Goal: Task Accomplishment & Management: Manage account settings

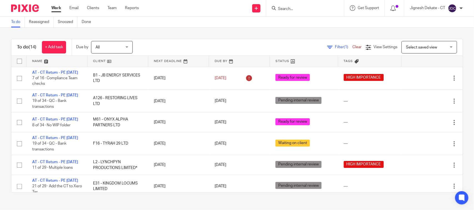
click at [306, 9] on input "Search" at bounding box center [302, 9] width 50 height 5
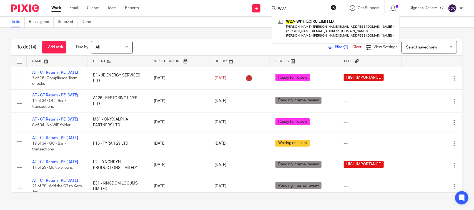
type input "W27"
click at [190, 38] on div "To do (14) + Add task Due by All All Today Tomorrow This week Next week This mo…" at bounding box center [237, 116] width 474 height 176
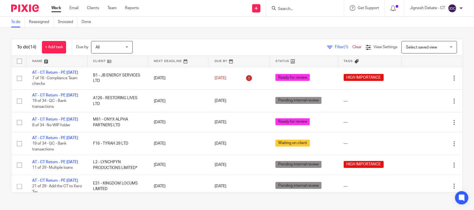
drag, startPoint x: 300, startPoint y: 5, endPoint x: 291, endPoint y: 9, distance: 10.6
click at [300, 6] on form at bounding box center [306, 8] width 59 height 7
click at [290, 9] on input "Search" at bounding box center [302, 9] width 50 height 5
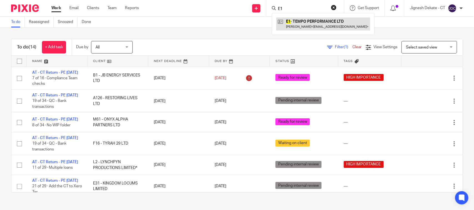
type input "E1"
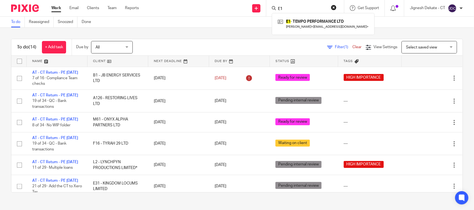
click at [283, 7] on input "E1" at bounding box center [302, 9] width 50 height 5
drag, startPoint x: 285, startPoint y: 8, endPoint x: 204, endPoint y: 5, distance: 80.9
click at [204, 5] on div "Send new email Create task Add client Request signature E1 E1 - TEMPO PERFORMAN…" at bounding box center [310, 8] width 327 height 16
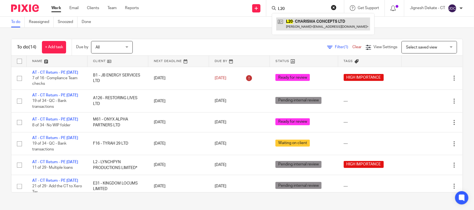
type input "L20"
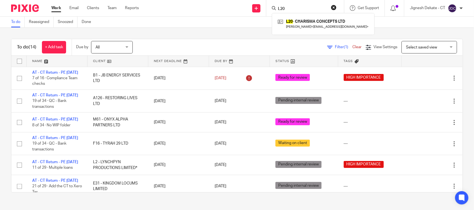
click at [169, 33] on div "To do (14) + Add task Due by All All Today Tomorrow This week Next week This mo…" at bounding box center [237, 116] width 474 height 176
click at [56, 7] on link "Work" at bounding box center [56, 8] width 10 height 6
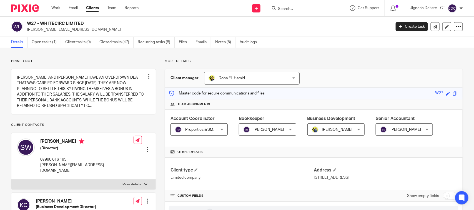
drag, startPoint x: 91, startPoint y: 22, endPoint x: 26, endPoint y: 23, distance: 65.5
click at [26, 23] on div "W27 - WHITECIRC LIMITED stuart@whitecirc.com" at bounding box center [199, 27] width 376 height 12
copy h2 "W27 - WHITECIRC LIMITED"
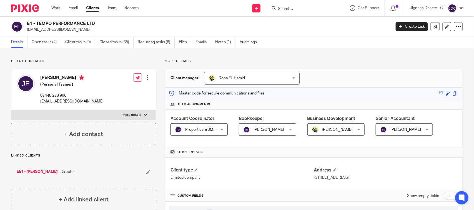
click at [278, 9] on input "Search" at bounding box center [302, 9] width 50 height 5
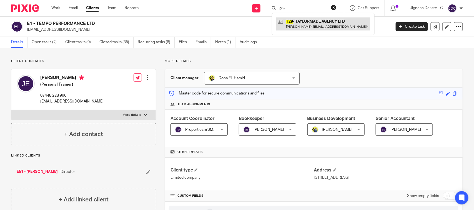
type input "T29"
click at [307, 25] on link at bounding box center [323, 23] width 94 height 13
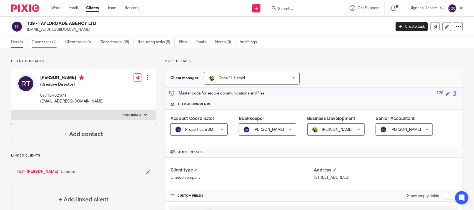
click at [46, 44] on link "Open tasks (2)" at bounding box center [46, 42] width 29 height 11
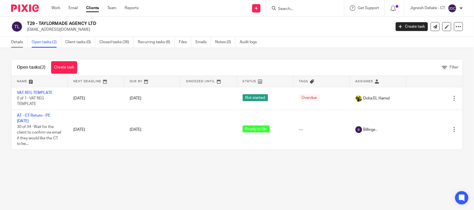
click at [22, 43] on link "Details" at bounding box center [19, 42] width 16 height 11
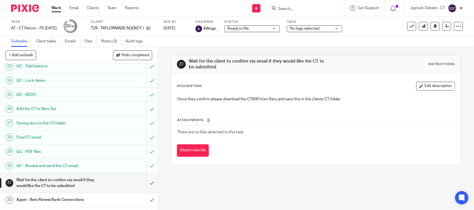
scroll to position [374, 0]
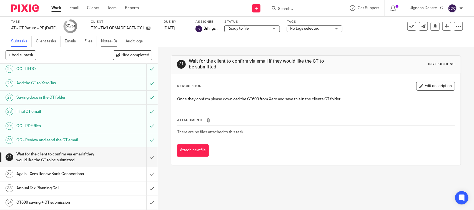
click at [110, 41] on link "Notes (3)" at bounding box center [111, 41] width 20 height 11
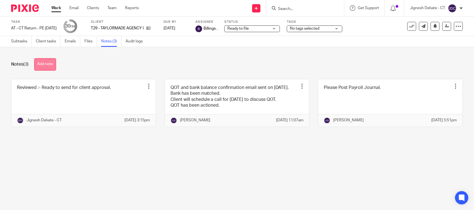
click at [53, 63] on button "Add note" at bounding box center [45, 64] width 22 height 12
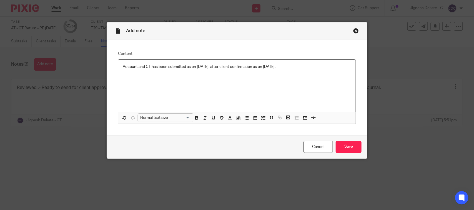
drag, startPoint x: 349, startPoint y: 145, endPoint x: 324, endPoint y: 128, distance: 30.0
click at [349, 145] on input "Save" at bounding box center [349, 147] width 26 height 12
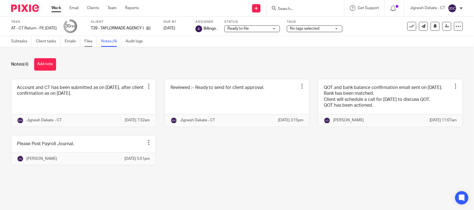
click at [88, 38] on link "Files" at bounding box center [90, 41] width 12 height 11
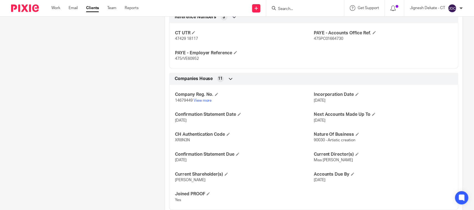
scroll to position [416, 0]
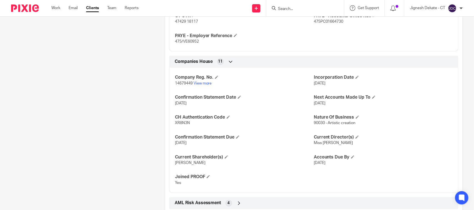
click at [182, 124] on span "XR8N3N" at bounding box center [182, 124] width 15 height 4
copy span "XR8N3N"
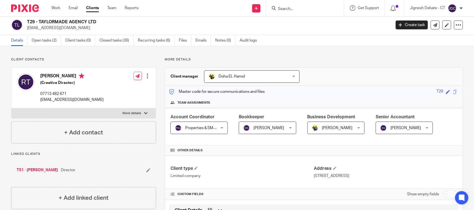
scroll to position [0, 0]
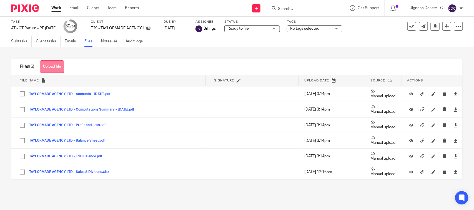
click at [51, 68] on button "Upload file" at bounding box center [52, 67] width 24 height 12
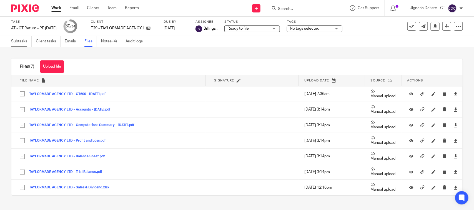
click at [22, 41] on link "Subtasks" at bounding box center [21, 41] width 21 height 11
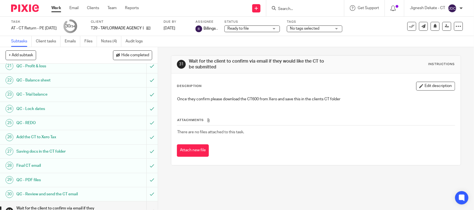
scroll to position [374, 0]
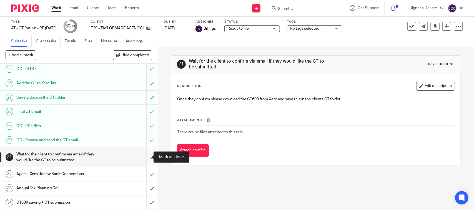
click at [146, 156] on input "submit" at bounding box center [79, 158] width 158 height 20
click at [141, 173] on input "submit" at bounding box center [79, 175] width 158 height 14
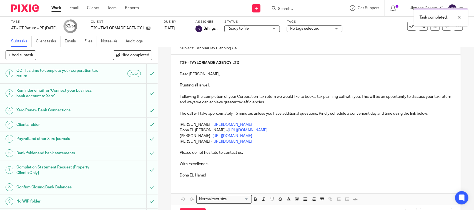
scroll to position [43, 0]
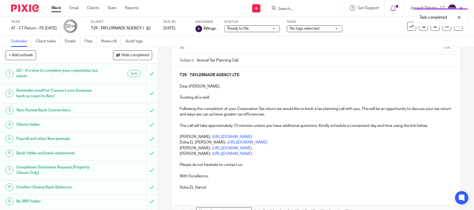
click at [305, 154] on p "Bobo Lee - https://calendly.com/meetwithbobolee/call" at bounding box center [316, 154] width 272 height 6
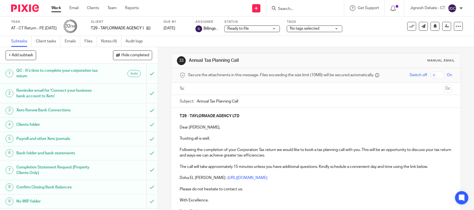
scroll to position [0, 0]
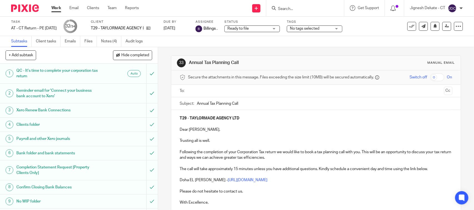
click at [195, 88] on input "text" at bounding box center [316, 91] width 252 height 6
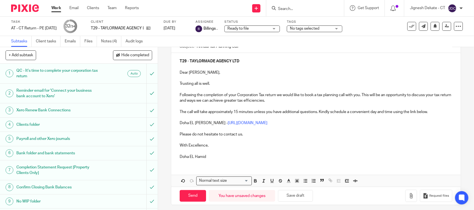
scroll to position [63, 0]
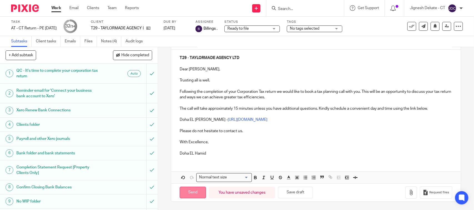
click at [193, 196] on input "Send" at bounding box center [193, 193] width 26 height 12
type input "Sent"
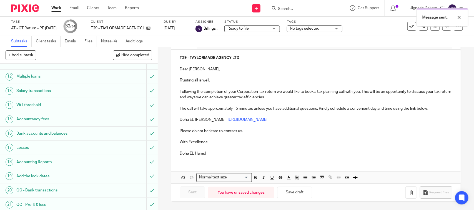
scroll to position [374, 0]
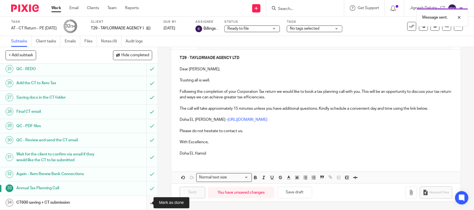
click at [145, 202] on input "submit" at bounding box center [79, 203] width 158 height 14
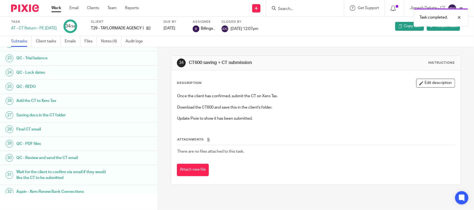
scroll to position [369, 0]
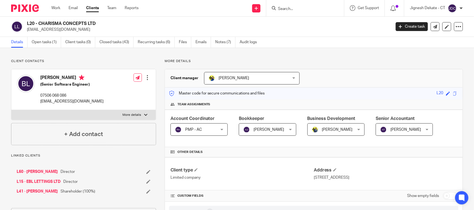
click at [293, 60] on p "More details" at bounding box center [314, 61] width 298 height 4
click at [48, 43] on link "Open tasks (1)" at bounding box center [46, 42] width 29 height 11
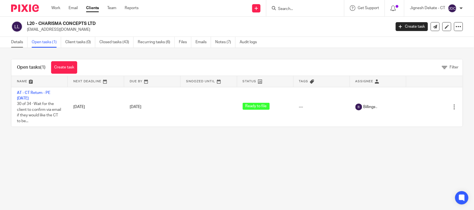
click at [22, 40] on link "Details" at bounding box center [19, 42] width 16 height 11
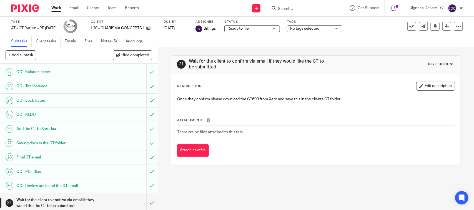
scroll to position [235, 0]
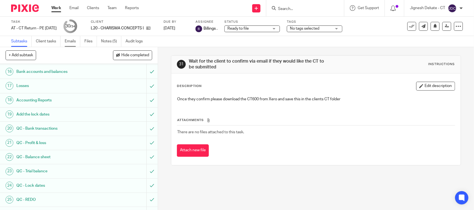
click at [68, 42] on link "Emails" at bounding box center [73, 41] width 16 height 11
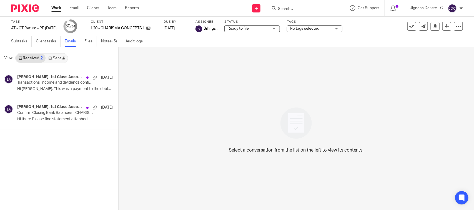
click at [60, 55] on link "Sent 4" at bounding box center [57, 58] width 22 height 9
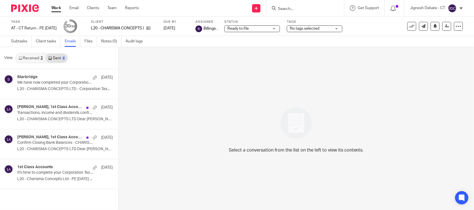
click at [31, 59] on link "Received 2" at bounding box center [31, 58] width 30 height 9
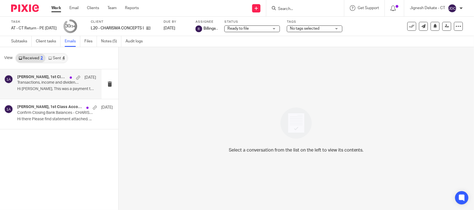
click at [30, 85] on div "[PERSON_NAME], 1st Class Accounts [DATE] Transactions, income and dividends con…" at bounding box center [56, 84] width 79 height 19
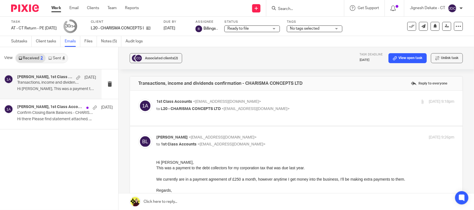
click at [279, 106] on div "1st Class Accounts <info@1stclassaccounts.co.uk> to L20 - CHARISMA CONCEPTS LTD…" at bounding box center [255, 105] width 199 height 13
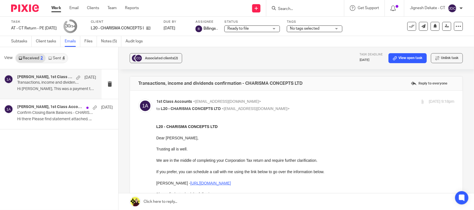
click at [288, 106] on p "to L20 - CHARISMA CONCEPTS LTD <benlamp@icloud.com>" at bounding box center [255, 109] width 199 height 6
checkbox input "false"
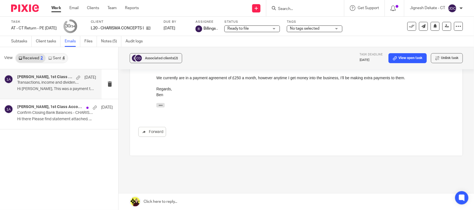
scroll to position [104, 0]
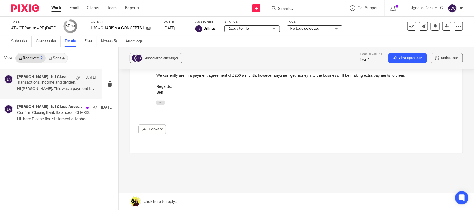
click at [61, 54] on link "Sent 4" at bounding box center [57, 58] width 22 height 9
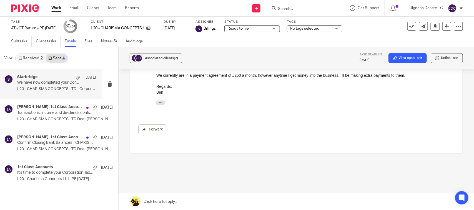
click at [33, 79] on h4 "Starbridge" at bounding box center [27, 77] width 20 height 5
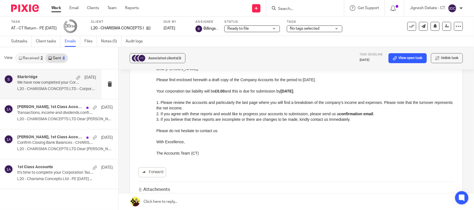
scroll to position [35, 0]
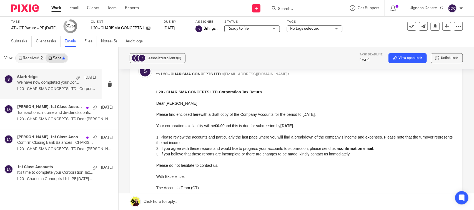
click at [30, 57] on link "Received 2" at bounding box center [31, 58] width 30 height 9
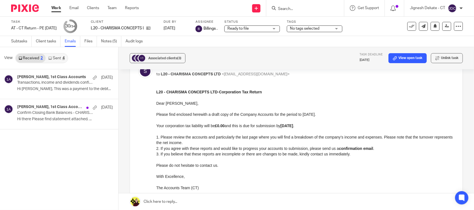
click at [58, 56] on link "Sent 4" at bounding box center [57, 58] width 22 height 9
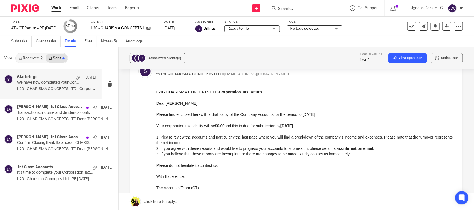
click at [42, 91] on p "L20 - CHARISMA CONCEPTS LTD - Corporation Tax..." at bounding box center [56, 89] width 79 height 5
click at [27, 60] on link "Received 2" at bounding box center [31, 58] width 30 height 9
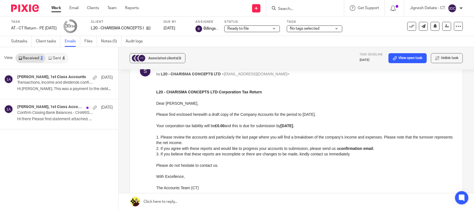
scroll to position [0, 0]
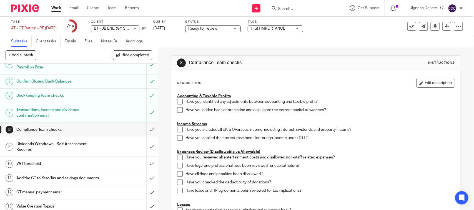
scroll to position [69, 0]
click at [107, 42] on link "Notes (3)" at bounding box center [111, 41] width 20 height 11
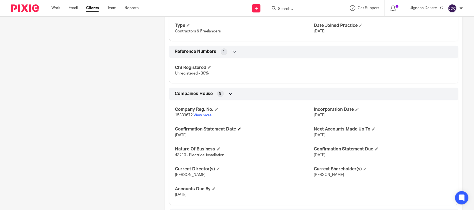
scroll to position [382, 0]
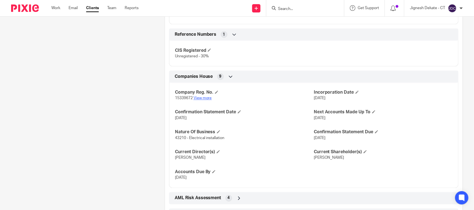
click at [201, 99] on link "View more" at bounding box center [202, 99] width 18 height 4
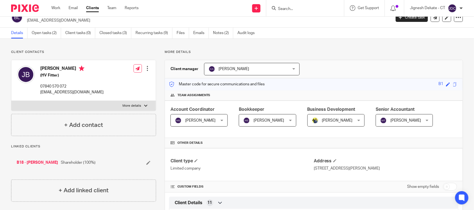
scroll to position [0, 0]
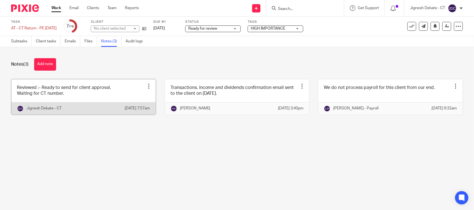
click at [71, 94] on link at bounding box center [83, 97] width 144 height 36
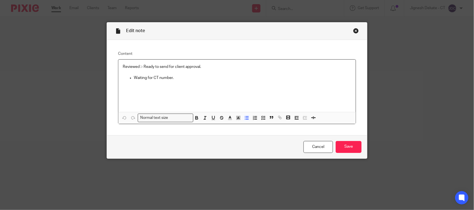
click at [156, 79] on p "Waiting for CT number." at bounding box center [242, 78] width 217 height 6
click at [339, 149] on input "Save" at bounding box center [349, 147] width 26 height 12
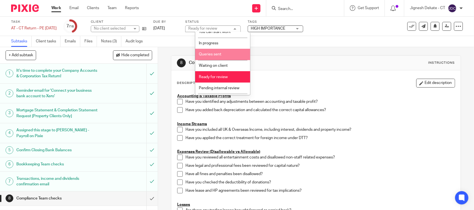
scroll to position [26, 0]
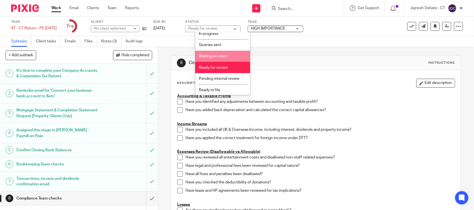
click at [218, 58] on li "Waiting on client" at bounding box center [222, 56] width 55 height 11
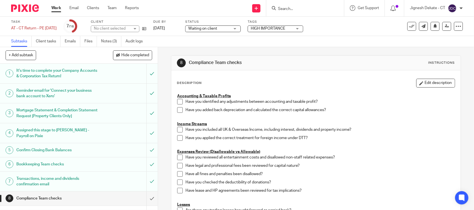
click at [341, 26] on div "Task AT - CT Return - PE 31-12-2024 Save AT - CT Return - PE 31-12-2024 7 /16 C…" at bounding box center [199, 26] width 376 height 13
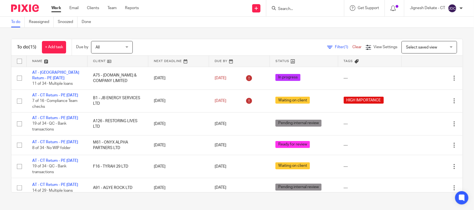
click at [17, 22] on link "To do" at bounding box center [18, 22] width 14 height 11
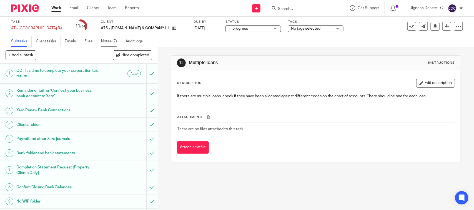
click at [103, 44] on link "Notes (7)" at bounding box center [111, 41] width 20 height 11
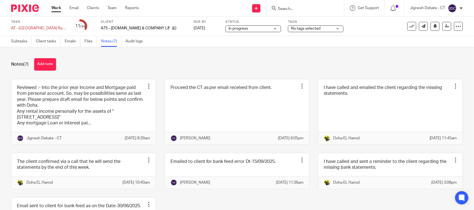
click at [63, 109] on link at bounding box center [83, 111] width 144 height 65
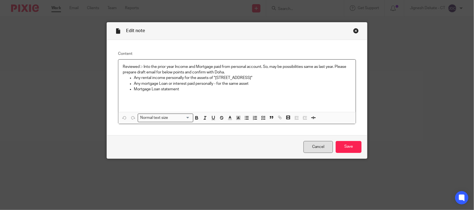
click at [310, 144] on link "Cancel" at bounding box center [317, 147] width 29 height 12
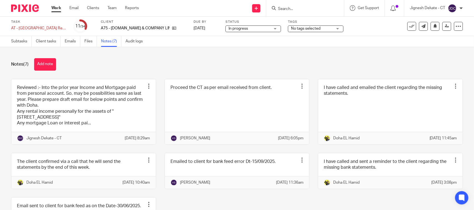
click at [132, 61] on div "Notes (7) Add note" at bounding box center [237, 64] width 452 height 12
click at [246, 26] on span "In progress" at bounding box center [249, 29] width 42 height 6
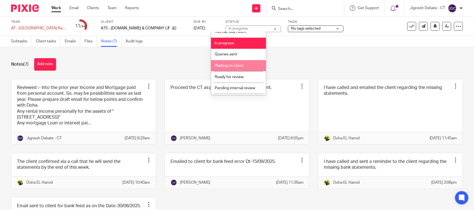
scroll to position [26, 0]
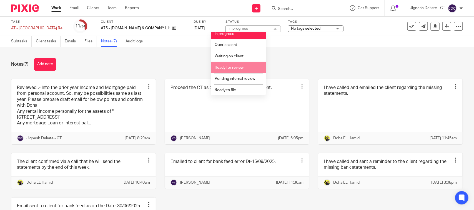
click at [236, 67] on span "Ready for review" at bounding box center [229, 68] width 29 height 4
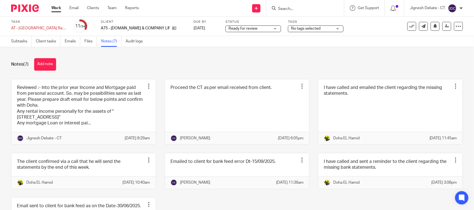
click at [283, 54] on div "Notes (7) Add note Reviewed :- Into the prior year Income and Mortgage paid fro…" at bounding box center [237, 128] width 474 height 163
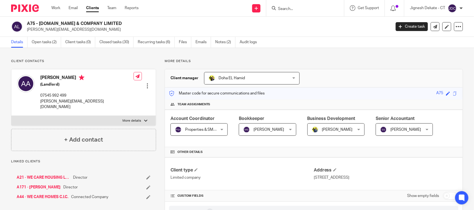
drag, startPoint x: 109, startPoint y: 24, endPoint x: 28, endPoint y: 24, distance: 80.8
click at [28, 24] on h2 "A75 - [DOMAIN_NAME] & COMPANY LIMITED" at bounding box center [171, 24] width 288 height 6
copy h2 "A75 - [DOMAIN_NAME] & COMPANY LIMITED"
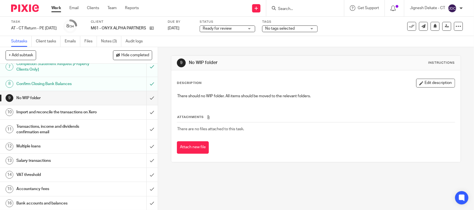
scroll to position [104, 0]
click at [144, 97] on input "submit" at bounding box center [79, 98] width 158 height 14
click at [143, 115] on input "submit" at bounding box center [79, 112] width 158 height 14
click at [142, 139] on input "submit" at bounding box center [79, 129] width 158 height 20
click at [142, 153] on input "submit" at bounding box center [79, 146] width 158 height 14
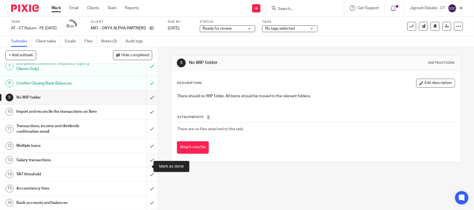
click at [143, 167] on input "submit" at bounding box center [79, 161] width 158 height 14
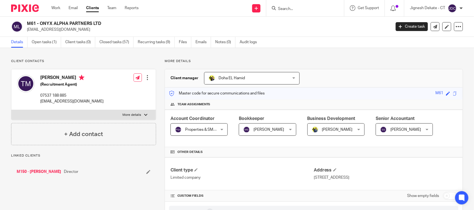
click at [42, 78] on h4 "[PERSON_NAME]" at bounding box center [71, 78] width 63 height 7
drag, startPoint x: 41, startPoint y: 78, endPoint x: 82, endPoint y: 78, distance: 41.9
click at [82, 78] on h4 "[PERSON_NAME]" at bounding box center [71, 78] width 63 height 7
copy h4 "[PERSON_NAME]"
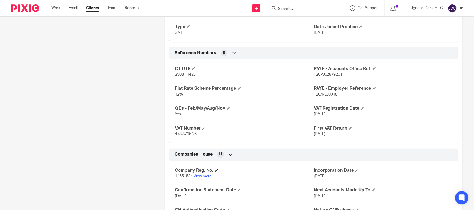
scroll to position [486, 0]
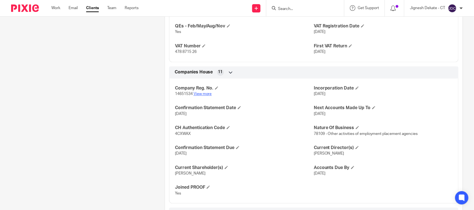
click at [198, 96] on link "View more" at bounding box center [202, 94] width 18 height 4
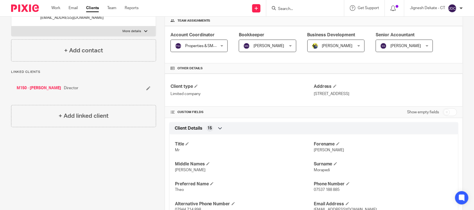
scroll to position [104, 0]
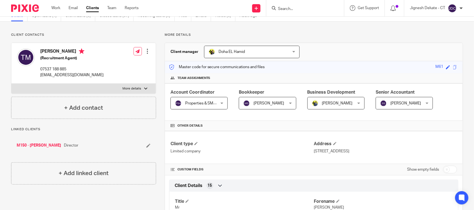
scroll to position [0, 0]
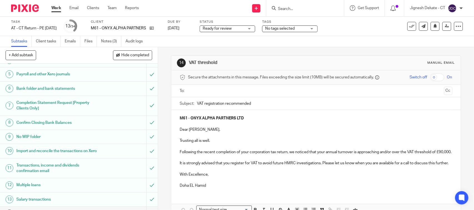
scroll to position [139, 0]
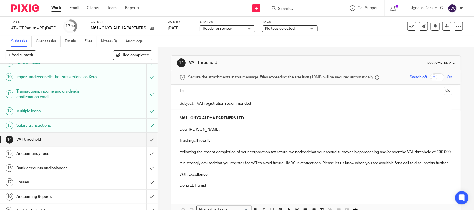
click at [235, 149] on p at bounding box center [316, 147] width 272 height 6
click at [205, 90] on input "text" at bounding box center [316, 91] width 252 height 6
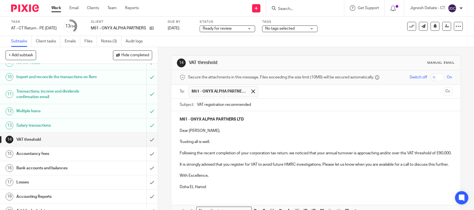
scroll to position [35, 0]
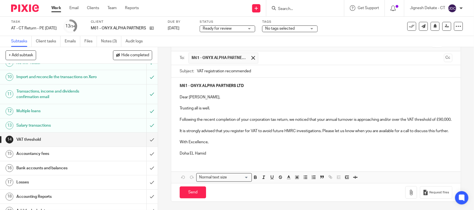
click at [208, 99] on p "Dear Theodore," at bounding box center [316, 98] width 272 height 6
click at [216, 134] on p "It is strongly advised that you register for VAT to avoid future HMRC investiga…" at bounding box center [316, 132] width 272 height 6
click at [217, 140] on p "With Excellence," at bounding box center [316, 143] width 272 height 6
click at [184, 193] on input "Send" at bounding box center [193, 193] width 26 height 12
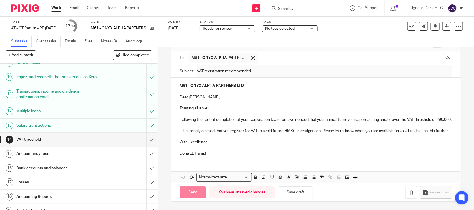
type input "Sent"
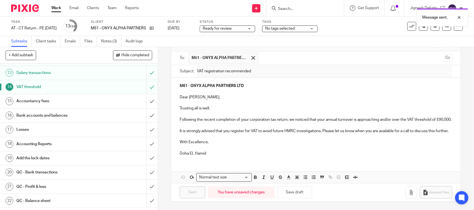
scroll to position [208, 0]
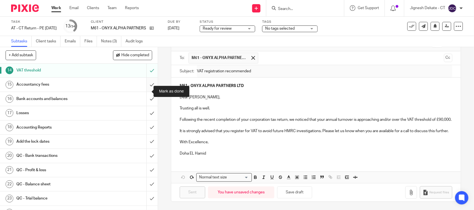
click at [144, 90] on input "submit" at bounding box center [79, 85] width 158 height 14
click at [145, 105] on input "submit" at bounding box center [79, 99] width 158 height 14
click at [142, 120] on input "submit" at bounding box center [79, 113] width 158 height 14
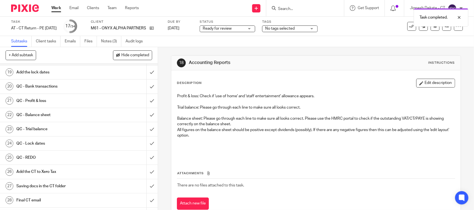
scroll to position [243, 0]
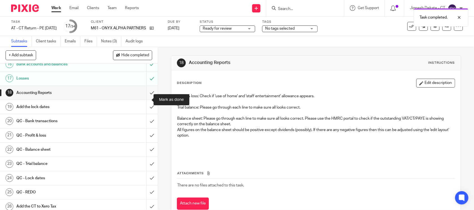
click at [143, 100] on input "submit" at bounding box center [79, 93] width 158 height 14
click at [145, 114] on input "submit" at bounding box center [79, 107] width 158 height 14
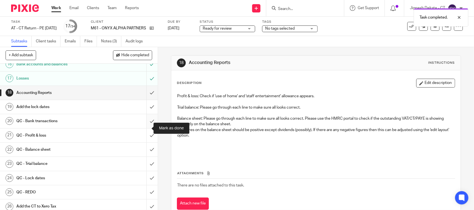
click at [144, 127] on input "submit" at bounding box center [79, 121] width 158 height 14
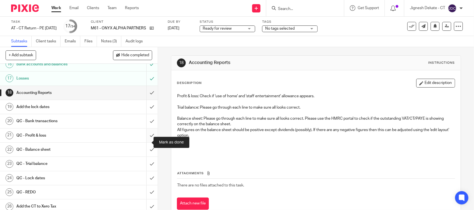
click at [143, 142] on input "submit" at bounding box center [79, 136] width 158 height 14
click at [143, 155] on input "submit" at bounding box center [79, 150] width 158 height 14
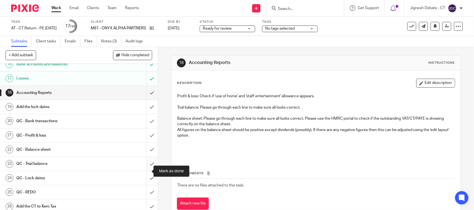
click at [144, 170] on input "submit" at bounding box center [79, 164] width 158 height 14
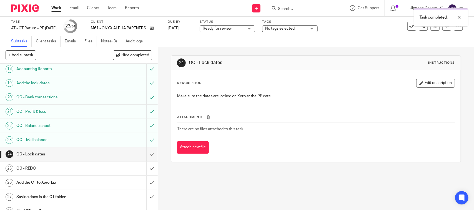
scroll to position [312, 0]
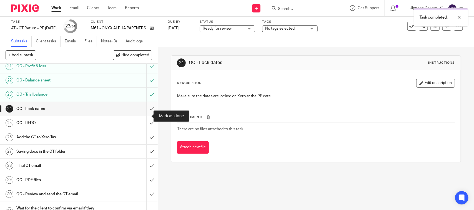
click at [144, 116] on input "submit" at bounding box center [79, 109] width 158 height 14
click at [144, 130] on input "submit" at bounding box center [79, 123] width 158 height 14
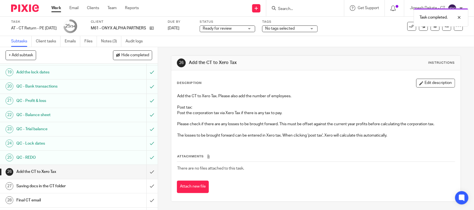
scroll to position [312, 0]
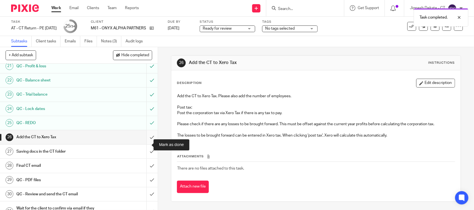
click at [145, 144] on input "submit" at bounding box center [79, 137] width 158 height 14
click at [145, 159] on input "submit" at bounding box center [79, 152] width 158 height 14
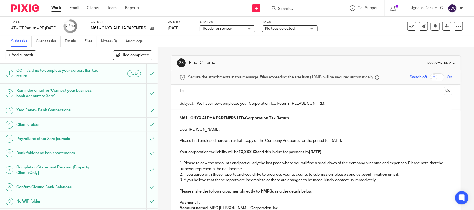
click at [206, 92] on input "text" at bounding box center [316, 91] width 252 height 6
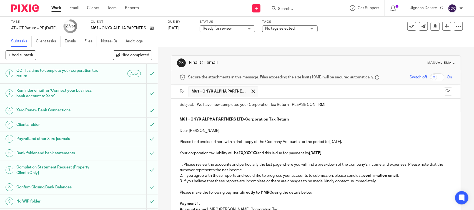
click at [302, 155] on p "Your corporation tax liability will be £X,XXX.XX and this is due for payment by…" at bounding box center [316, 154] width 272 height 6
click at [331, 142] on p "Please find enclosed herewith a draft copy of the Company Accounts for the peri…" at bounding box center [316, 142] width 272 height 6
drag, startPoint x: 258, startPoint y: 154, endPoint x: 271, endPoint y: 154, distance: 12.8
click at [257, 154] on strong "£X,XXX.XX" at bounding box center [247, 154] width 19 height 4
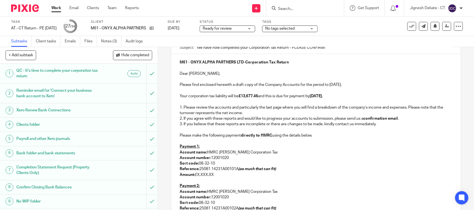
scroll to position [69, 0]
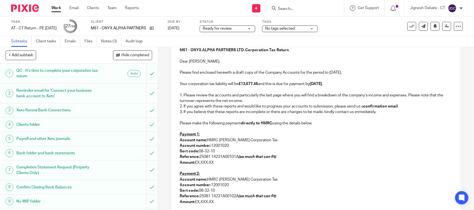
click at [193, 131] on p at bounding box center [316, 129] width 272 height 6
click at [193, 168] on p at bounding box center [316, 169] width 272 height 6
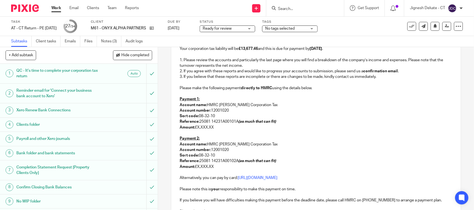
scroll to position [173, 0]
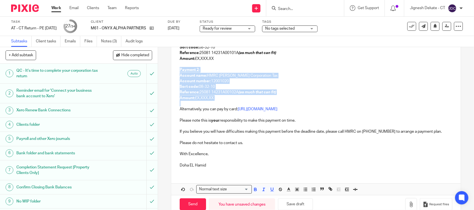
click at [198, 102] on p at bounding box center [316, 104] width 272 height 6
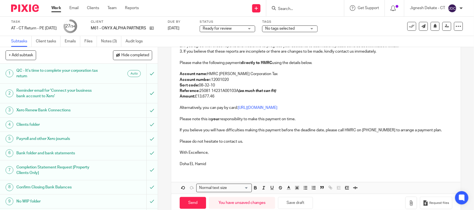
scroll to position [142, 0]
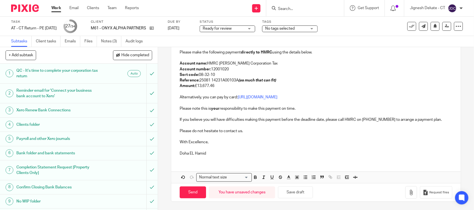
click at [212, 153] on p "Doha EL Hamid" at bounding box center [316, 154] width 272 height 6
click at [234, 153] on p "The Accounts Team (CT)" at bounding box center [316, 154] width 272 height 6
click at [224, 148] on p at bounding box center [316, 148] width 272 height 6
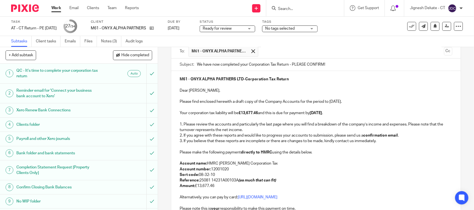
scroll to position [3, 0]
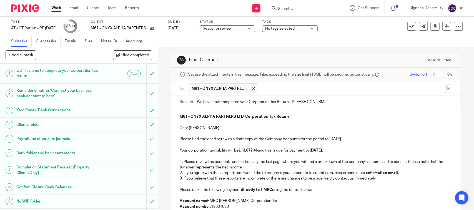
click at [322, 137] on p at bounding box center [316, 134] width 272 height 6
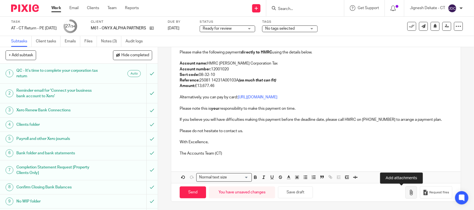
click at [405, 193] on button "button" at bounding box center [411, 193] width 12 height 12
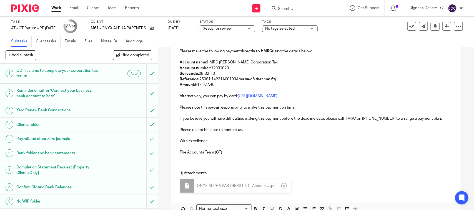
click at [269, 149] on p at bounding box center [316, 147] width 272 height 6
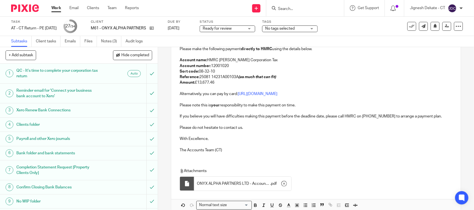
scroll to position [173, 0]
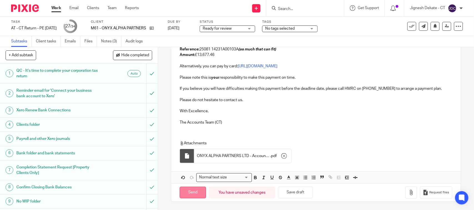
click at [189, 192] on input "Send" at bounding box center [193, 193] width 26 height 12
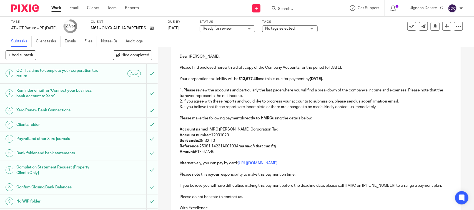
scroll to position [69, 0]
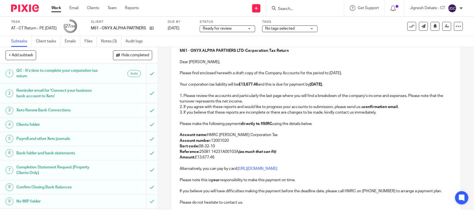
type input "Sent"
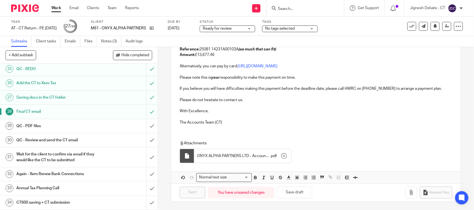
scroll to position [374, 0]
drag, startPoint x: 142, startPoint y: 125, endPoint x: 140, endPoint y: 137, distance: 12.1
click at [142, 125] on input "submit" at bounding box center [79, 126] width 158 height 14
click at [140, 142] on input "submit" at bounding box center [79, 141] width 158 height 14
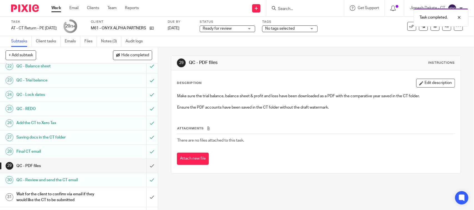
scroll to position [374, 0]
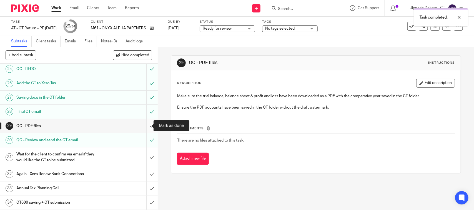
click at [143, 126] on input "submit" at bounding box center [79, 126] width 158 height 14
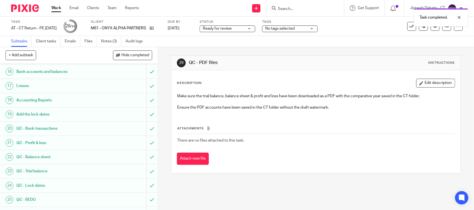
scroll to position [97, 0]
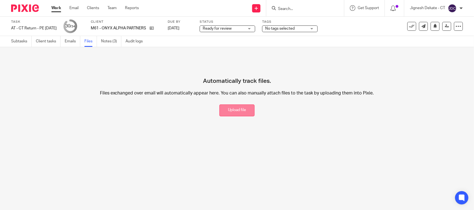
drag, startPoint x: 233, startPoint y: 110, endPoint x: 352, endPoint y: 110, distance: 119.1
click at [233, 110] on button "Upload file" at bounding box center [236, 111] width 35 height 12
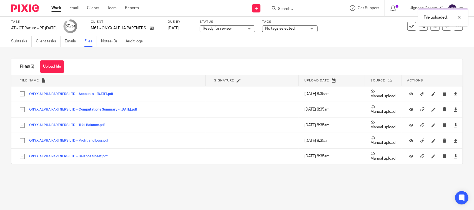
click at [228, 32] on div "Status Ready for review Ready for review Not started You can start work In prog…" at bounding box center [228, 26] width 56 height 13
click at [229, 30] on span "Ready for review" at bounding box center [217, 29] width 29 height 4
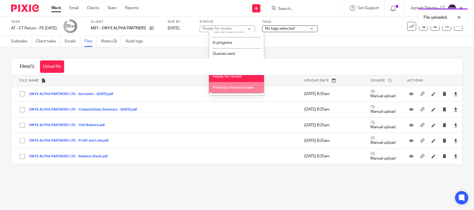
scroll to position [26, 0]
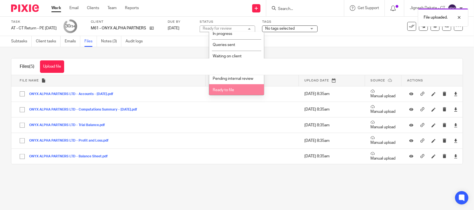
click at [224, 89] on span "Ready to file" at bounding box center [223, 90] width 21 height 4
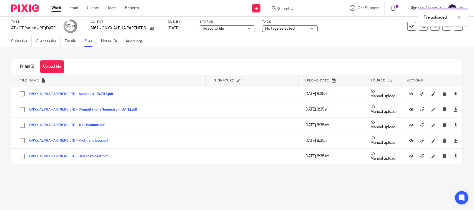
click at [290, 44] on div "Subtasks Client tasks Emails Files Notes (3) Audit logs" at bounding box center [237, 41] width 474 height 11
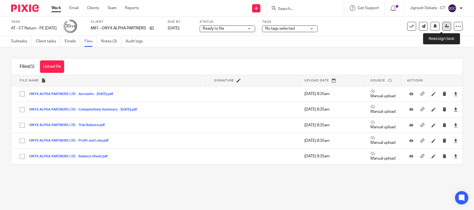
click at [445, 27] on icon at bounding box center [447, 26] width 4 height 4
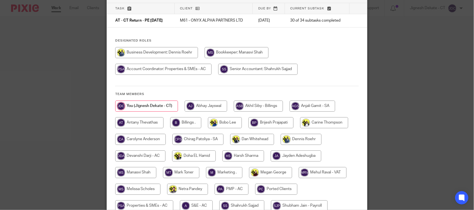
click at [187, 123] on input "radio" at bounding box center [185, 122] width 31 height 11
radio input "true"
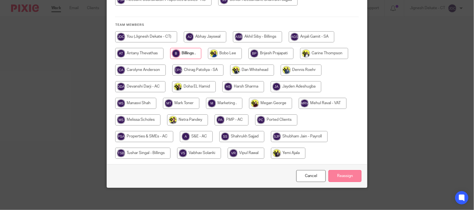
click at [341, 177] on input "Reassign" at bounding box center [344, 176] width 33 height 12
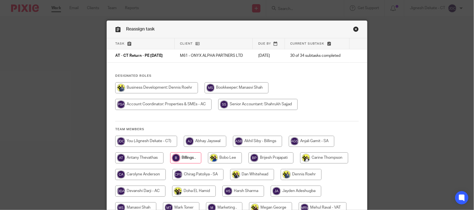
scroll to position [0, 0]
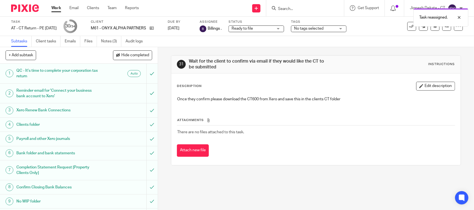
click at [100, 44] on ul "Subtasks Client tasks Emails Files Notes (3) Audit logs" at bounding box center [81, 41] width 140 height 11
click at [105, 42] on link "Notes (3)" at bounding box center [111, 41] width 20 height 11
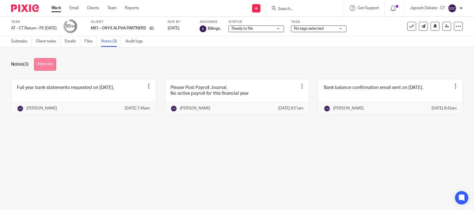
click at [49, 63] on button "Add note" at bounding box center [45, 64] width 22 height 12
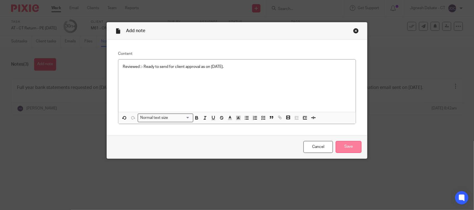
click at [339, 146] on input "Save" at bounding box center [349, 147] width 26 height 12
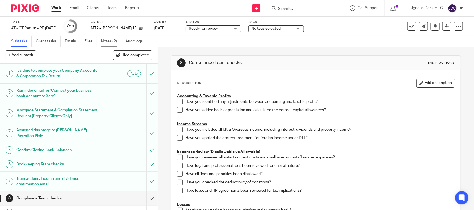
click at [112, 42] on link "Notes (2)" at bounding box center [111, 41] width 20 height 11
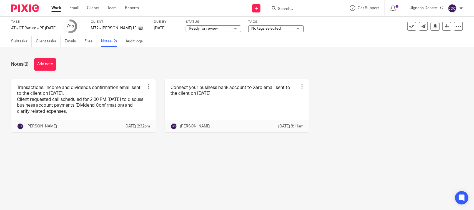
click at [60, 110] on link at bounding box center [83, 105] width 144 height 53
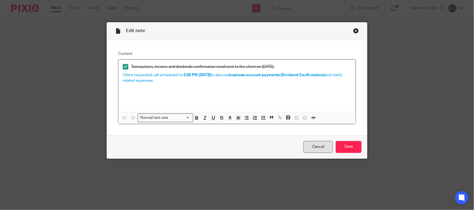
click at [315, 146] on link "Cancel" at bounding box center [317, 147] width 29 height 12
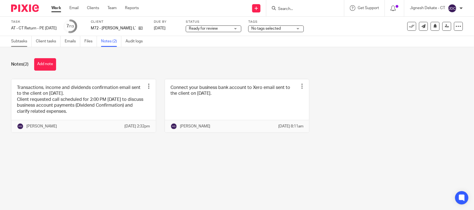
click at [20, 43] on link "Subtasks" at bounding box center [21, 41] width 21 height 11
click at [116, 43] on link "Notes (2)" at bounding box center [111, 41] width 20 height 11
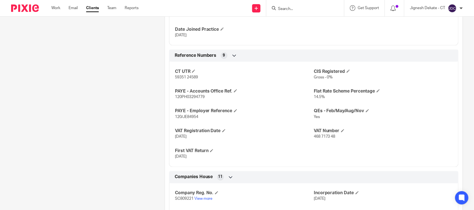
scroll to position [373, 0]
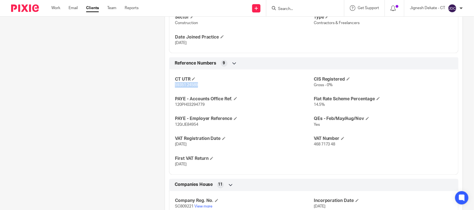
drag, startPoint x: 174, startPoint y: 85, endPoint x: 196, endPoint y: 87, distance: 22.3
click at [196, 87] on span "59351 24589" at bounding box center [186, 85] width 23 height 4
copy span "59351 24589"
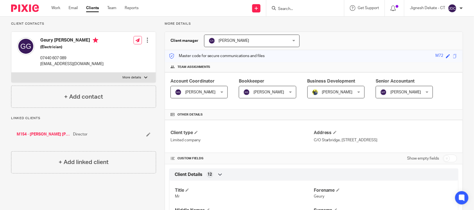
scroll to position [0, 0]
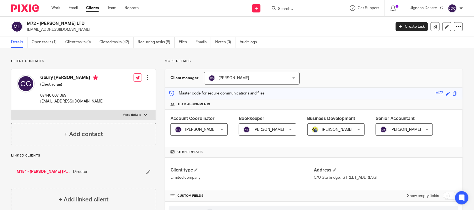
drag, startPoint x: 38, startPoint y: 79, endPoint x: 94, endPoint y: 76, distance: 56.1
click at [94, 76] on div "Geury [PERSON_NAME] (Electrician) 07440 607 089 [EMAIL_ADDRESS][DOMAIN_NAME]" at bounding box center [60, 89] width 87 height 35
copy h4 "Geury [PERSON_NAME]"
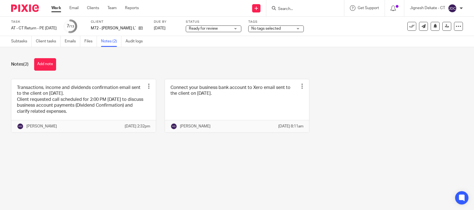
click at [49, 65] on button "Add note" at bounding box center [45, 64] width 22 height 12
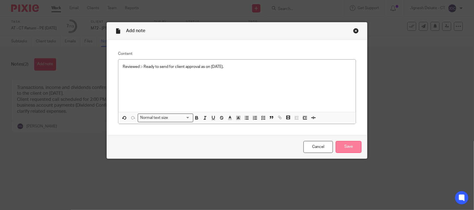
click at [350, 148] on input "Save" at bounding box center [349, 147] width 26 height 12
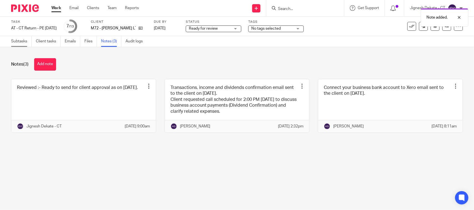
click at [26, 42] on link "Subtasks" at bounding box center [21, 41] width 21 height 11
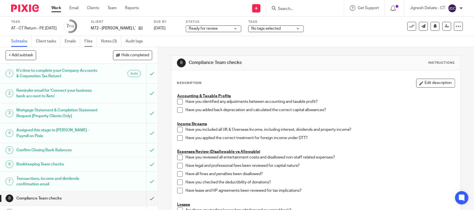
click at [88, 42] on link "Files" at bounding box center [90, 41] width 12 height 11
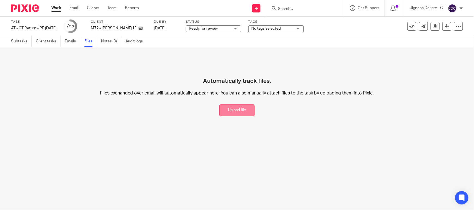
click at [238, 108] on button "Upload file" at bounding box center [236, 111] width 35 height 12
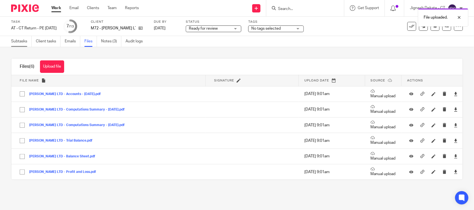
click at [20, 41] on link "Subtasks" at bounding box center [21, 41] width 21 height 11
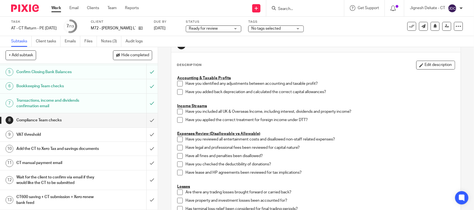
scroll to position [35, 0]
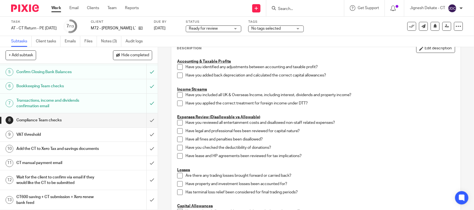
click at [178, 67] on span at bounding box center [180, 67] width 6 height 6
click at [178, 73] on span at bounding box center [180, 76] width 6 height 6
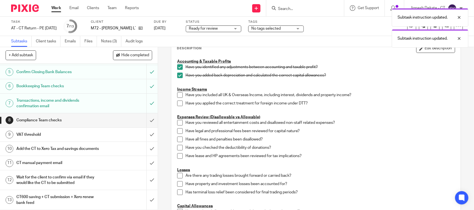
click at [179, 97] on span at bounding box center [180, 95] width 6 height 6
click at [179, 102] on span at bounding box center [180, 104] width 6 height 6
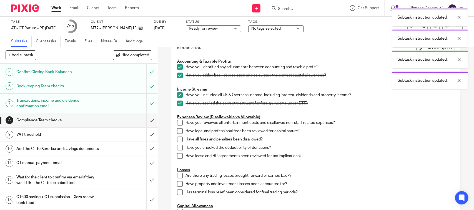
click at [179, 120] on span at bounding box center [180, 123] width 6 height 6
click at [178, 133] on span at bounding box center [180, 132] width 6 height 6
click at [178, 140] on span at bounding box center [180, 140] width 6 height 6
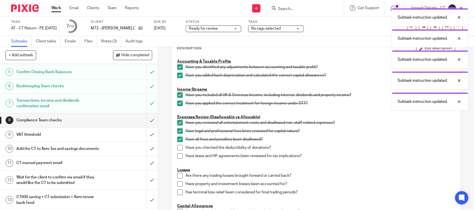
click at [177, 147] on span at bounding box center [180, 148] width 6 height 6
click at [178, 156] on span at bounding box center [180, 157] width 6 height 6
click at [177, 174] on span at bounding box center [180, 176] width 6 height 6
click at [178, 183] on span at bounding box center [180, 185] width 6 height 6
click at [178, 195] on span at bounding box center [180, 193] width 6 height 6
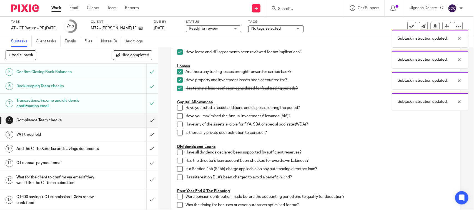
scroll to position [173, 0]
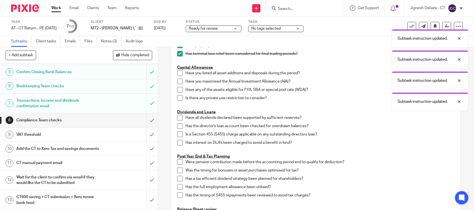
click at [178, 72] on span at bounding box center [180, 74] width 6 height 6
click at [177, 79] on span at bounding box center [180, 82] width 6 height 6
click at [177, 90] on span at bounding box center [180, 90] width 6 height 6
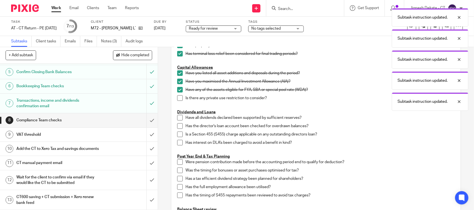
click at [177, 95] on li "Have any of the assets eligible for FYA, SBA or special pool rate (WDA)?" at bounding box center [315, 91] width 277 height 8
click at [177, 99] on span at bounding box center [180, 98] width 6 height 6
click at [177, 117] on span at bounding box center [180, 118] width 6 height 6
click at [178, 128] on span at bounding box center [180, 127] width 6 height 6
click at [179, 135] on span at bounding box center [180, 135] width 6 height 6
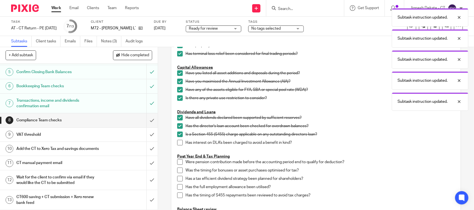
click at [178, 144] on span at bounding box center [180, 143] width 6 height 6
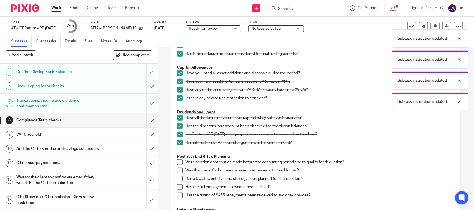
click at [177, 163] on span at bounding box center [180, 163] width 6 height 6
click at [177, 172] on span at bounding box center [180, 171] width 6 height 6
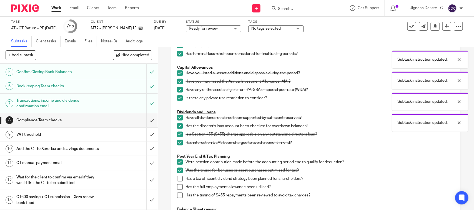
click at [177, 177] on span at bounding box center [180, 179] width 6 height 6
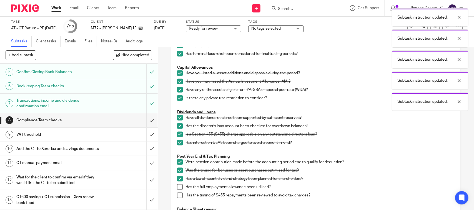
click at [177, 187] on span at bounding box center [180, 188] width 6 height 6
click at [179, 195] on span at bounding box center [180, 196] width 6 height 6
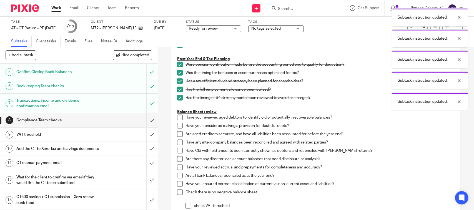
scroll to position [312, 0]
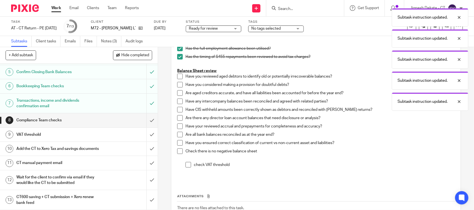
click at [178, 74] on span at bounding box center [180, 77] width 6 height 6
click at [177, 86] on span at bounding box center [180, 85] width 6 height 6
click at [177, 94] on span at bounding box center [180, 93] width 6 height 6
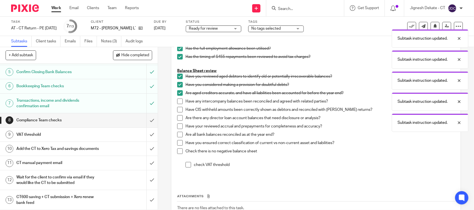
click at [177, 102] on span at bounding box center [180, 102] width 6 height 6
click at [177, 109] on span at bounding box center [180, 110] width 6 height 6
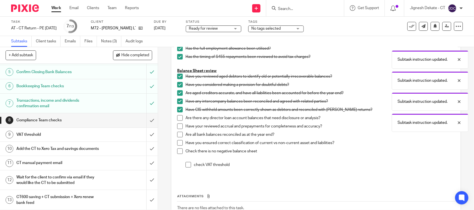
click at [177, 118] on span at bounding box center [180, 118] width 6 height 6
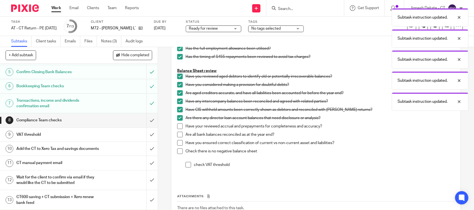
click at [178, 129] on span at bounding box center [180, 127] width 6 height 6
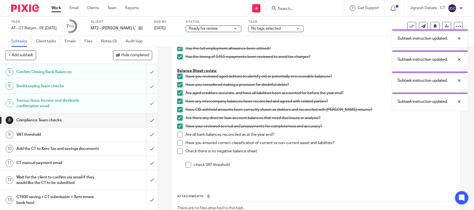
click at [178, 135] on span at bounding box center [180, 135] width 6 height 6
click at [178, 143] on span at bounding box center [180, 143] width 6 height 6
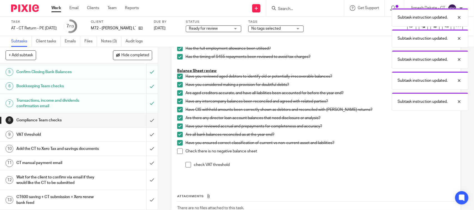
click at [178, 152] on span at bounding box center [180, 152] width 6 height 6
click at [190, 166] on li "check VAT threshold" at bounding box center [319, 166] width 269 height 8
click at [186, 165] on span at bounding box center [188, 165] width 6 height 6
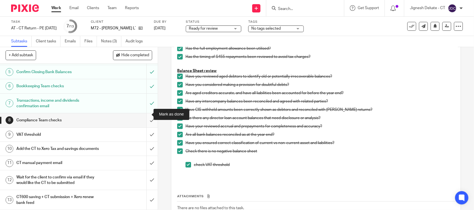
click at [144, 115] on input "submit" at bounding box center [79, 121] width 158 height 14
click at [143, 128] on input "submit" at bounding box center [79, 135] width 158 height 14
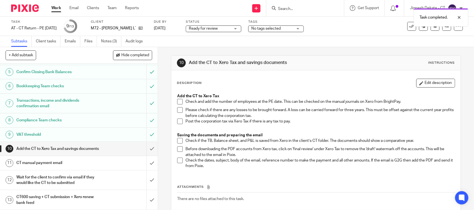
scroll to position [85, 0]
click at [179, 103] on span at bounding box center [180, 102] width 6 height 6
click at [178, 110] on span at bounding box center [180, 110] width 6 height 6
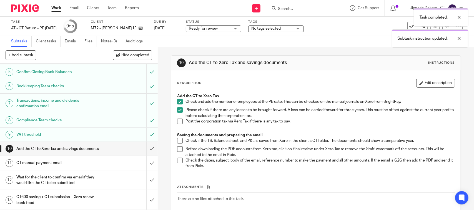
click at [178, 122] on span at bounding box center [180, 122] width 6 height 6
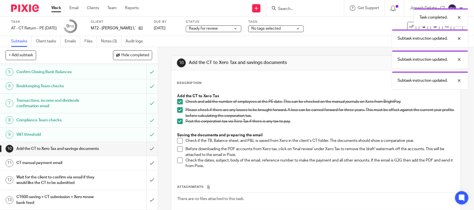
click at [178, 140] on span at bounding box center [180, 141] width 6 height 6
click at [178, 149] on span at bounding box center [180, 150] width 6 height 6
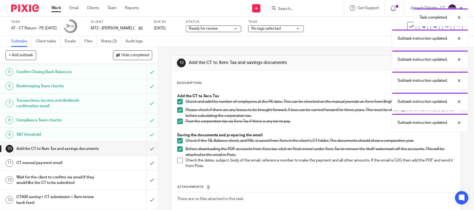
click at [178, 158] on span at bounding box center [180, 161] width 6 height 6
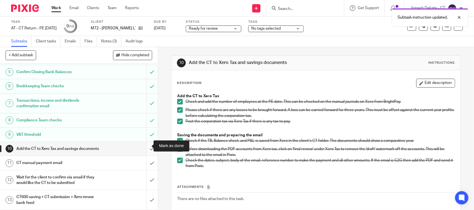
click at [145, 144] on input "submit" at bounding box center [79, 149] width 158 height 14
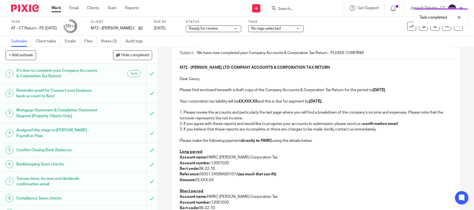
scroll to position [69, 0]
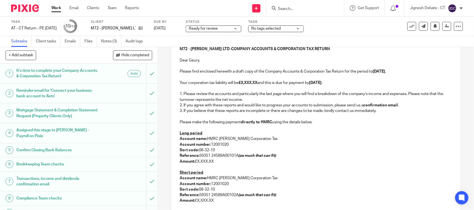
click at [261, 83] on p "Your corporation tax liability will be £X,XXX.XX and this is due for payment by…" at bounding box center [316, 83] width 272 height 6
click at [257, 84] on strong "£X,XXX.XX" at bounding box center [247, 83] width 19 height 4
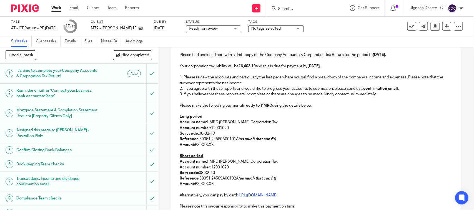
scroll to position [104, 0]
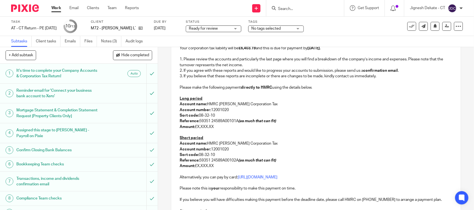
click at [328, 62] on p "1. Please review the accounts and particularly the last page where you will fin…" at bounding box center [316, 62] width 272 height 11
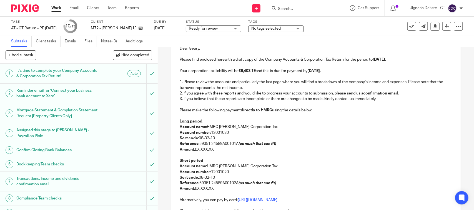
scroll to position [69, 0]
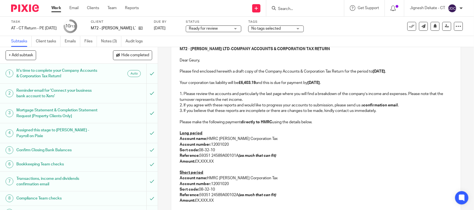
drag, startPoint x: 315, startPoint y: 82, endPoint x: 383, endPoint y: 88, distance: 68.0
click at [315, 83] on strong "[DATE]" at bounding box center [313, 83] width 12 height 4
click at [215, 163] on p "Amount: £X,XXX.XX" at bounding box center [316, 162] width 272 height 6
drag, startPoint x: 214, startPoint y: 202, endPoint x: 217, endPoint y: 202, distance: 3.1
click at [214, 202] on p "Amount: £X,XXX.XX" at bounding box center [316, 201] width 272 height 6
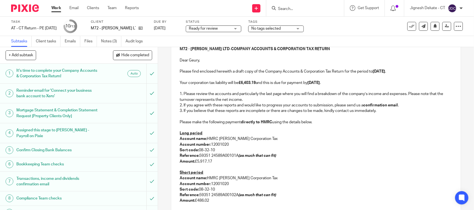
click at [364, 132] on p "Long period" at bounding box center [316, 134] width 272 height 6
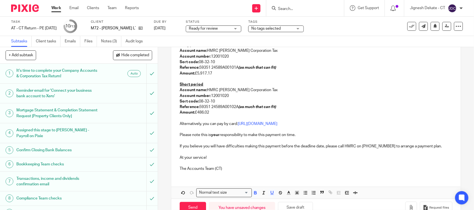
scroll to position [173, 0]
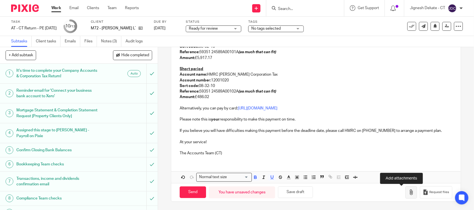
click at [408, 192] on icon "button" at bounding box center [411, 193] width 6 height 6
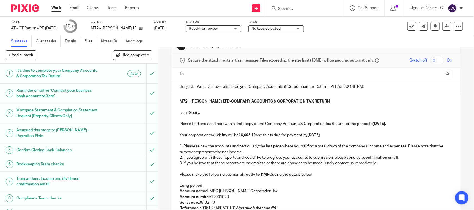
scroll to position [0, 0]
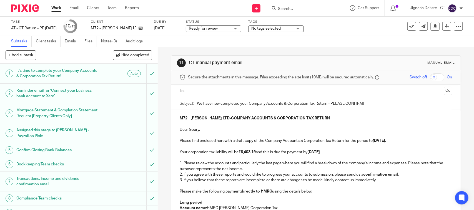
click at [218, 85] on div at bounding box center [315, 91] width 255 height 12
click at [220, 90] on input "text" at bounding box center [316, 91] width 252 height 6
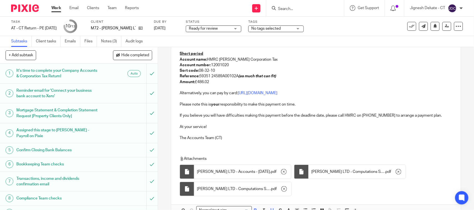
scroll to position [224, 0]
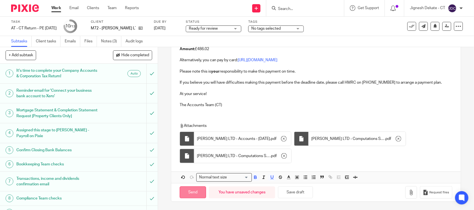
click at [192, 190] on input "Send" at bounding box center [193, 193] width 26 height 12
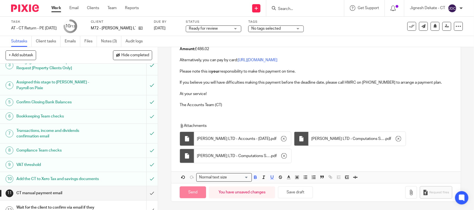
scroll to position [85, 0]
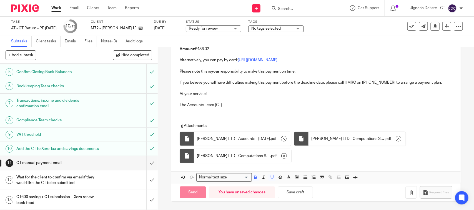
type input "Sent"
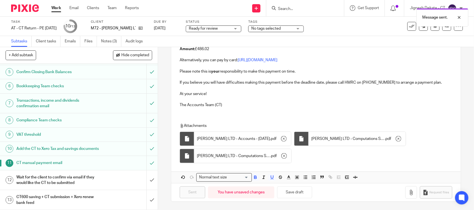
click at [218, 28] on span "Ready for review" at bounding box center [203, 29] width 29 height 4
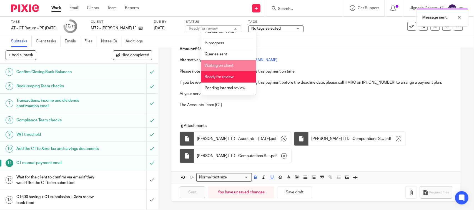
scroll to position [26, 0]
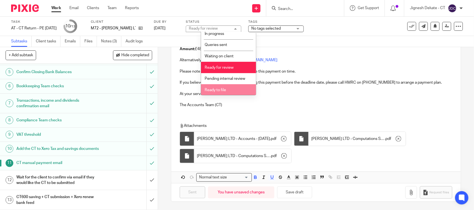
click at [215, 89] on span "Ready to file" at bounding box center [215, 90] width 21 height 4
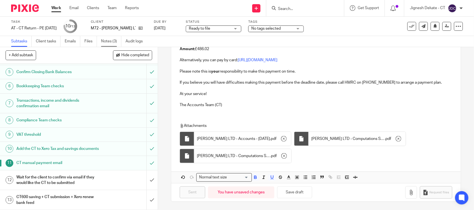
click at [109, 44] on link "Notes (3)" at bounding box center [111, 41] width 20 height 11
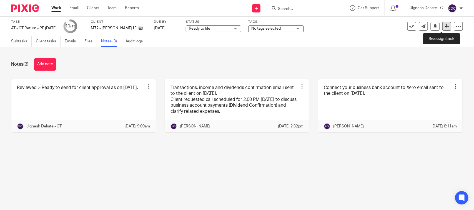
click at [445, 27] on icon at bounding box center [447, 26] width 4 height 4
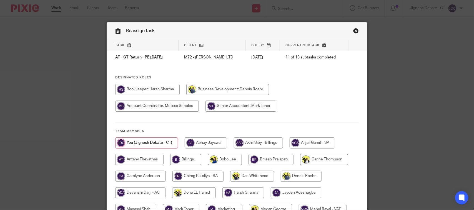
click at [180, 157] on input "radio" at bounding box center [185, 159] width 31 height 11
radio input "true"
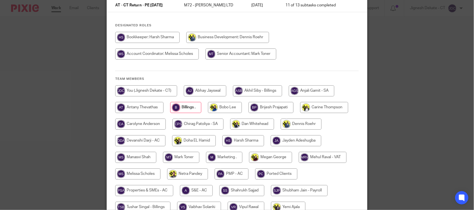
scroll to position [106, 0]
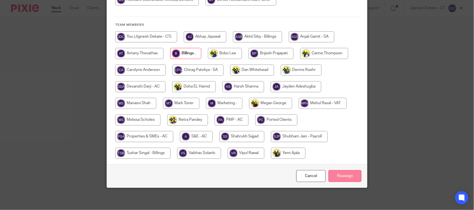
click at [341, 174] on input "Reassign" at bounding box center [344, 176] width 33 height 12
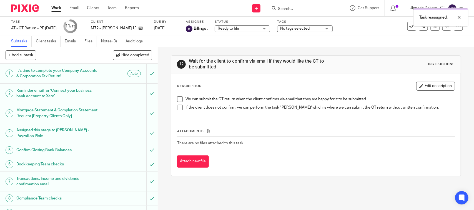
click at [84, 41] on ul "Subtasks Client tasks Emails Files Notes (3) Audit logs" at bounding box center [81, 41] width 140 height 11
click at [86, 41] on link "Files" at bounding box center [90, 41] width 12 height 11
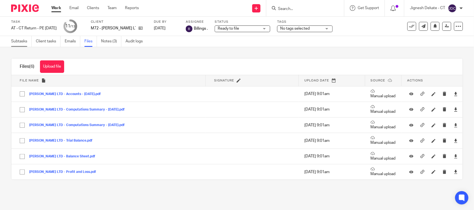
click at [19, 44] on link "Subtasks" at bounding box center [21, 41] width 21 height 11
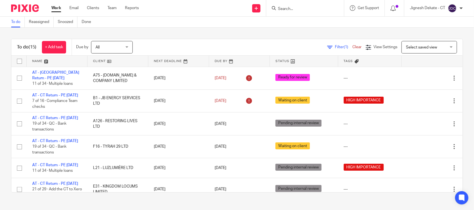
click at [20, 22] on link "To do" at bounding box center [18, 22] width 14 height 11
click at [278, 9] on input "Search" at bounding box center [302, 9] width 50 height 5
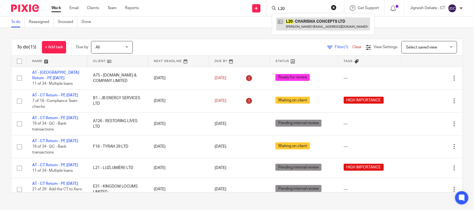
type input "L20"
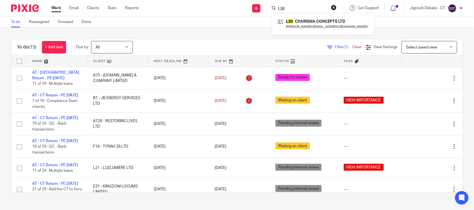
drag, startPoint x: 213, startPoint y: 32, endPoint x: 219, endPoint y: 32, distance: 5.6
click at [214, 32] on div "To do (15) + Add task Due by All All Today Tomorrow This week Next week This mo…" at bounding box center [237, 116] width 474 height 176
click at [231, 31] on div "To do (15) + Add task Due by All All Today Tomorrow This week Next week This mo…" at bounding box center [237, 116] width 474 height 176
click at [15, 22] on link "To do" at bounding box center [18, 22] width 14 height 11
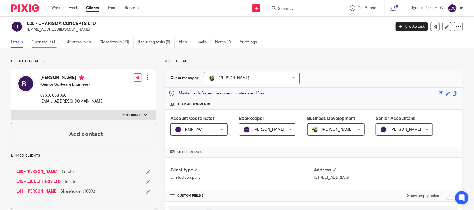
click at [37, 44] on link "Open tasks (1)" at bounding box center [46, 42] width 29 height 11
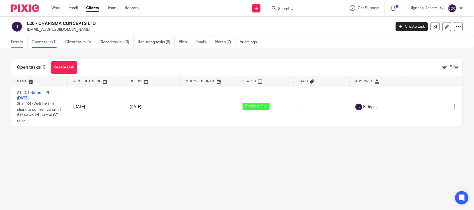
click at [17, 43] on link "Details" at bounding box center [19, 42] width 16 height 11
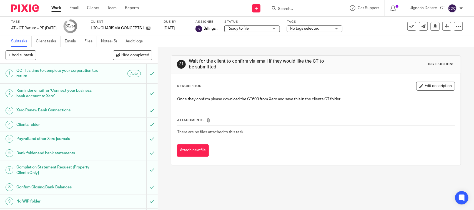
click at [85, 42] on ul "Subtasks Client tasks Emails Files Notes (5) Audit logs" at bounding box center [81, 41] width 140 height 11
click at [90, 41] on link "Files" at bounding box center [90, 41] width 12 height 11
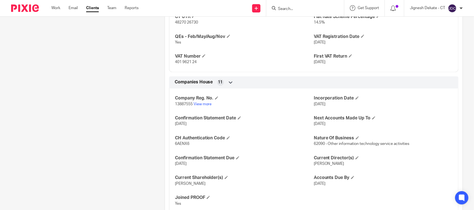
scroll to position [416, 0]
click at [180, 144] on span "6AENX6" at bounding box center [182, 144] width 14 height 4
copy span "6AENX6"
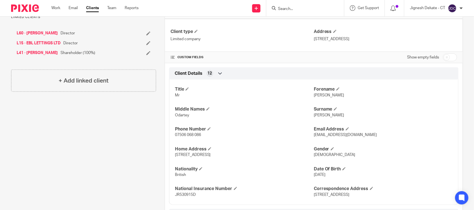
scroll to position [0, 0]
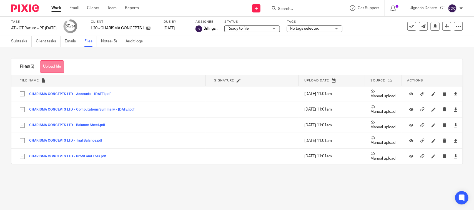
click at [58, 63] on button "Upload file" at bounding box center [52, 67] width 24 height 12
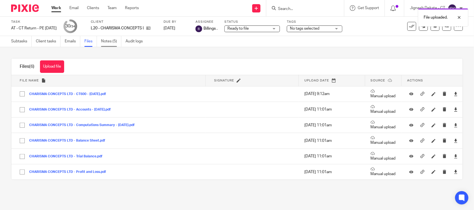
click at [106, 43] on link "Notes (5)" at bounding box center [111, 41] width 20 height 11
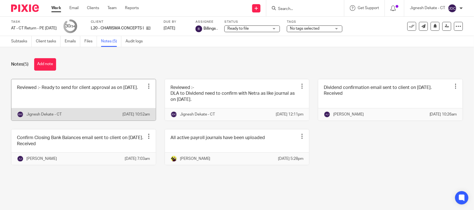
click at [67, 101] on link at bounding box center [83, 99] width 144 height 41
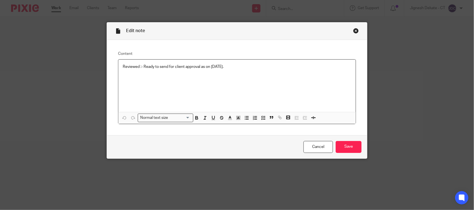
click at [240, 70] on div "Reviewed :- Ready to send for client approval as on [DATE]." at bounding box center [236, 86] width 237 height 52
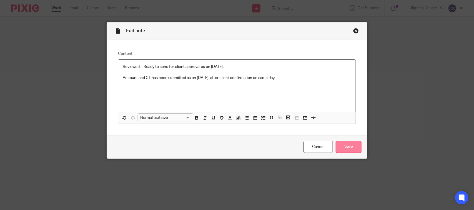
click at [343, 145] on input "Save" at bounding box center [349, 147] width 26 height 12
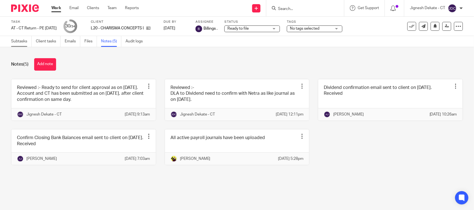
click at [19, 41] on link "Subtasks" at bounding box center [21, 41] width 21 height 11
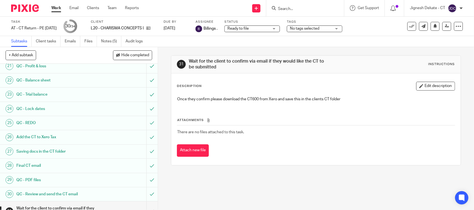
scroll to position [374, 0]
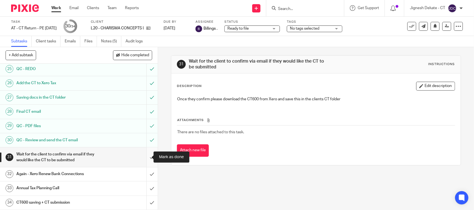
click at [145, 156] on input "submit" at bounding box center [79, 158] width 158 height 20
click at [143, 170] on input "submit" at bounding box center [79, 175] width 158 height 14
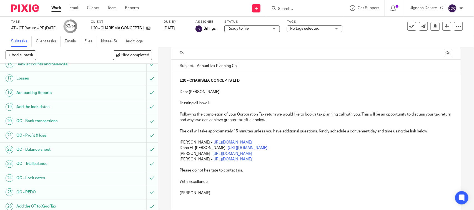
scroll to position [78, 0]
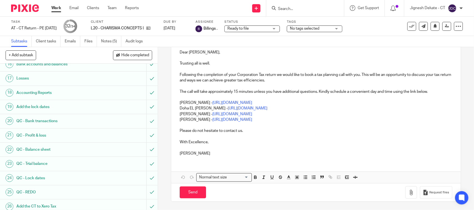
click at [303, 117] on p "Bobo Lee - https://calendly.com/meetwithbobolee/call" at bounding box center [316, 120] width 272 height 6
click at [303, 114] on p "Yasmine Kaleem - https://calendly.com/meetwithyasminekaleem/call" at bounding box center [316, 115] width 272 height 6
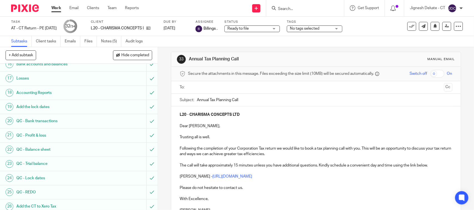
scroll to position [0, 0]
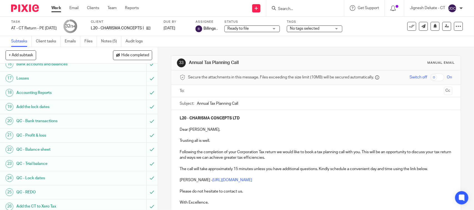
click at [215, 85] on div at bounding box center [315, 91] width 255 height 12
click at [209, 91] on input "text" at bounding box center [316, 91] width 252 height 6
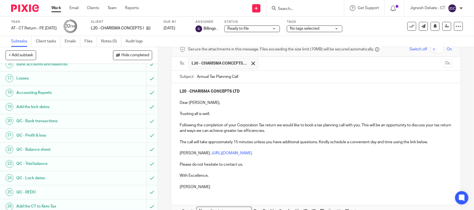
scroll to position [63, 0]
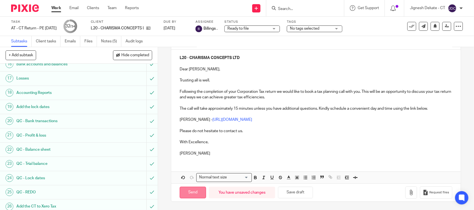
click at [191, 189] on input "Send" at bounding box center [193, 193] width 26 height 12
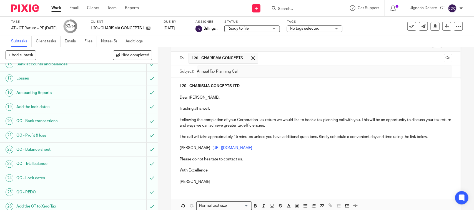
scroll to position [0, 0]
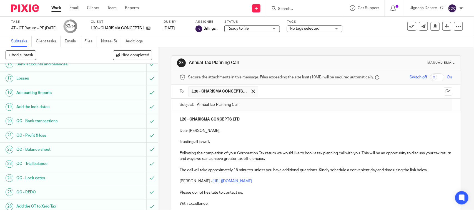
type input "Sent"
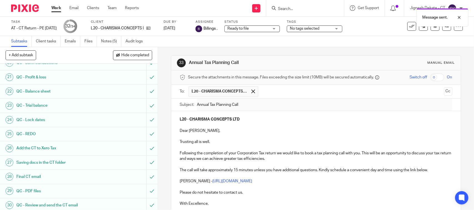
scroll to position [374, 0]
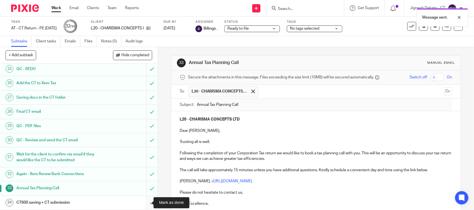
click at [144, 203] on input "submit" at bounding box center [79, 203] width 158 height 14
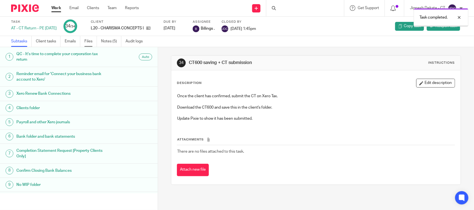
click at [87, 42] on link "Files" at bounding box center [90, 41] width 12 height 11
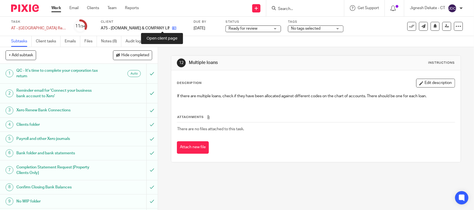
click at [172, 27] on icon at bounding box center [174, 28] width 4 height 4
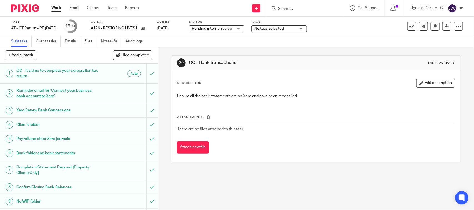
click at [150, 26] on div "A126 - RESTORING LIVES LTD" at bounding box center [120, 29] width 59 height 6
click at [145, 29] on icon at bounding box center [143, 28] width 4 height 4
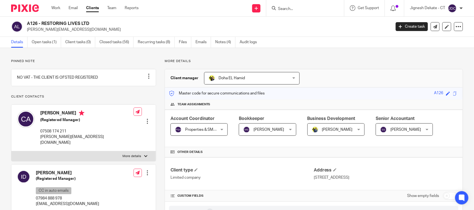
click at [27, 19] on div "A126 - RESTORING LIVES LTD [PERSON_NAME][EMAIL_ADDRESS][DOMAIN_NAME] Create tas…" at bounding box center [237, 27] width 474 height 20
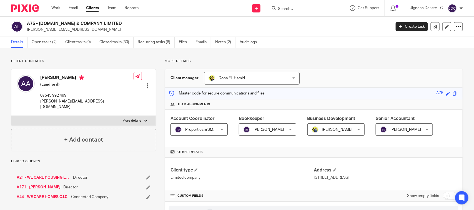
drag, startPoint x: 104, startPoint y: 24, endPoint x: 34, endPoint y: 19, distance: 71.0
click at [27, 23] on h2 "A75 - SOV.REN & COMPANY LIMITED" at bounding box center [171, 24] width 288 height 6
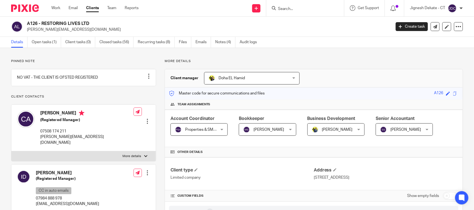
click at [26, 22] on div "A126 - RESTORING LIVES LTD christina@restoring-lives.co.uk" at bounding box center [199, 27] width 376 height 12
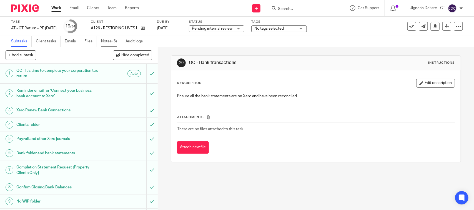
click at [114, 42] on link "Notes (6)" at bounding box center [111, 41] width 20 height 11
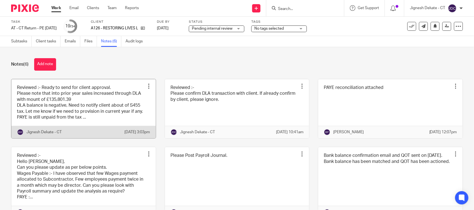
click at [83, 105] on link at bounding box center [83, 108] width 144 height 59
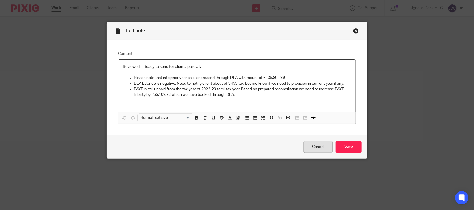
click at [318, 146] on link "Cancel" at bounding box center [317, 147] width 29 height 12
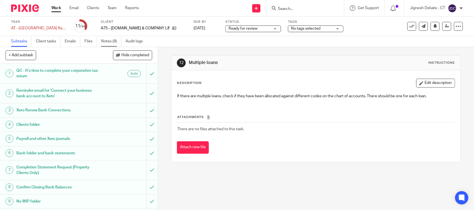
click at [110, 38] on link "Notes (8)" at bounding box center [111, 41] width 20 height 11
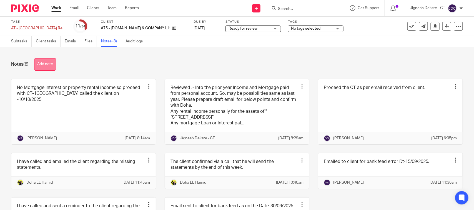
click at [49, 62] on button "Add note" at bounding box center [45, 64] width 22 height 12
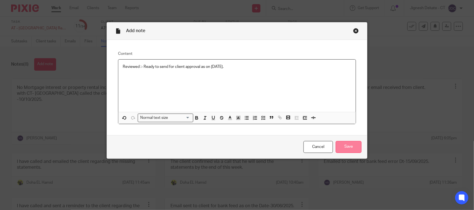
click at [343, 147] on input "Save" at bounding box center [349, 147] width 26 height 12
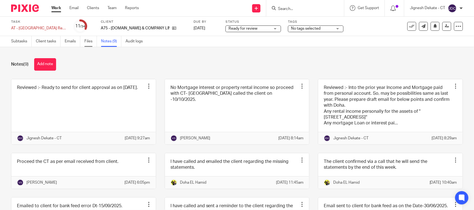
click at [86, 39] on link "Files" at bounding box center [90, 41] width 12 height 11
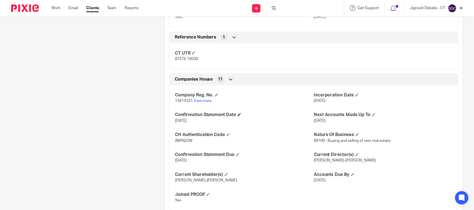
scroll to position [382, 0]
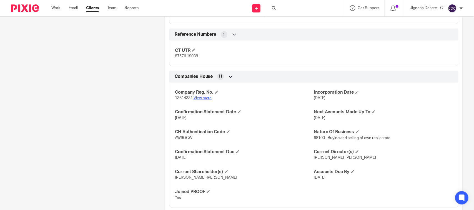
click at [198, 98] on link "View more" at bounding box center [202, 99] width 18 height 4
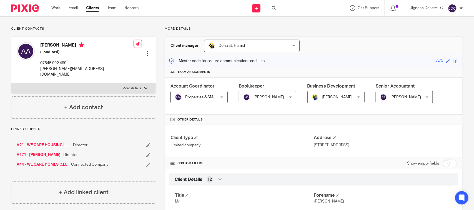
scroll to position [0, 0]
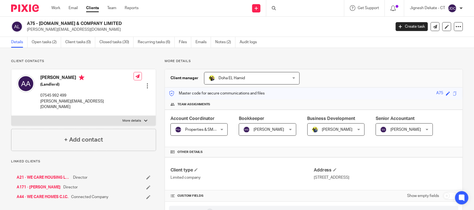
drag, startPoint x: 41, startPoint y: 78, endPoint x: 69, endPoint y: 79, distance: 28.3
click at [69, 79] on h4 "Adrian Adams" at bounding box center [86, 78] width 93 height 7
copy h4 "Adrian Adams"
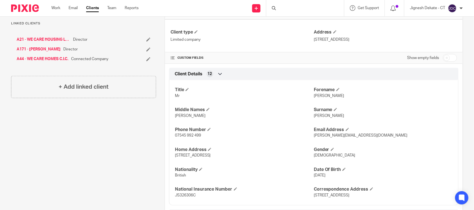
scroll to position [208, 0]
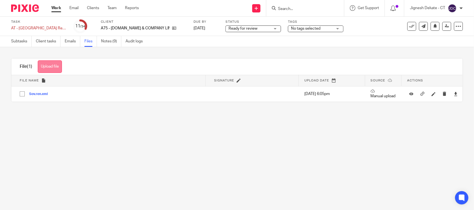
click at [52, 67] on button "Upload file" at bounding box center [50, 67] width 24 height 12
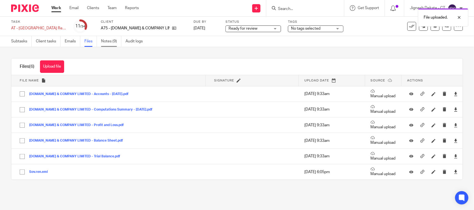
click at [113, 38] on link "Notes (9)" at bounding box center [111, 41] width 20 height 11
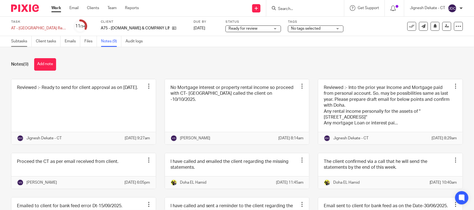
click at [18, 41] on link "Subtasks" at bounding box center [21, 41] width 21 height 11
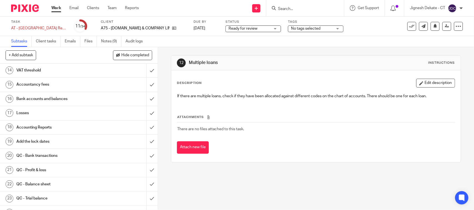
scroll to position [173, 0]
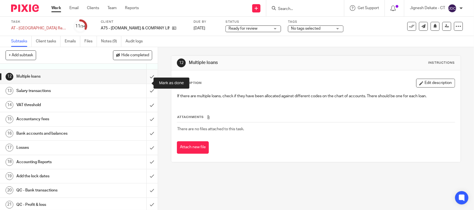
click at [144, 84] on input "submit" at bounding box center [79, 77] width 158 height 14
click at [144, 97] on input "submit" at bounding box center [79, 91] width 158 height 14
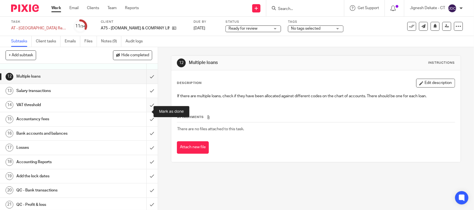
click at [143, 112] on input "submit" at bounding box center [79, 105] width 158 height 14
click at [145, 123] on input "submit" at bounding box center [79, 119] width 158 height 14
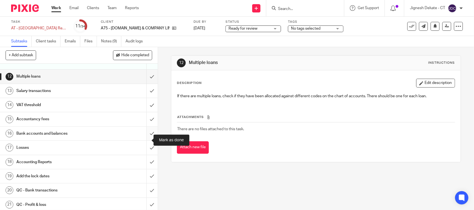
click at [145, 141] on input "submit" at bounding box center [79, 134] width 158 height 14
click at [144, 154] on input "submit" at bounding box center [79, 148] width 158 height 14
click at [143, 167] on input "submit" at bounding box center [79, 162] width 158 height 14
click at [144, 183] on input "submit" at bounding box center [79, 177] width 158 height 14
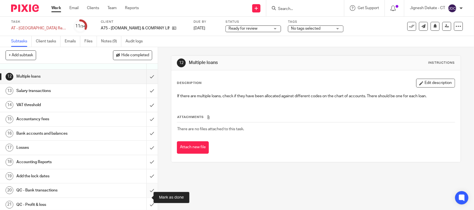
click at [142, 197] on input "submit" at bounding box center [79, 191] width 158 height 14
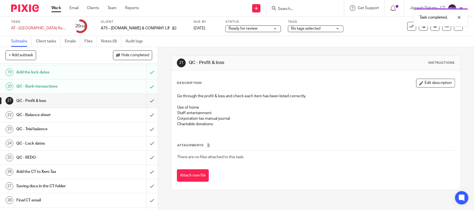
scroll to position [312, 0]
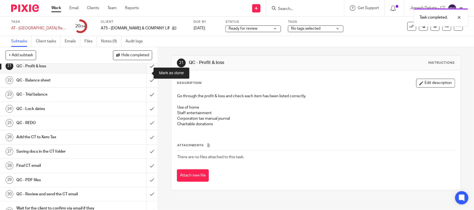
click at [144, 73] on input "submit" at bounding box center [79, 66] width 158 height 14
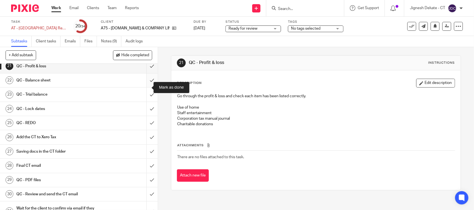
click at [144, 87] on input "submit" at bounding box center [79, 81] width 158 height 14
click at [143, 100] on input "submit" at bounding box center [79, 95] width 158 height 14
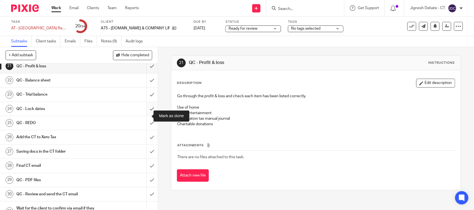
click at [144, 115] on input "submit" at bounding box center [79, 109] width 158 height 14
click at [144, 130] on input "submit" at bounding box center [79, 123] width 158 height 14
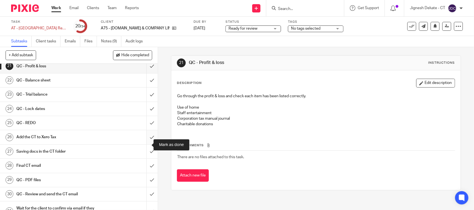
click at [146, 144] on input "submit" at bounding box center [79, 137] width 158 height 14
click at [146, 159] on input "submit" at bounding box center [79, 152] width 158 height 14
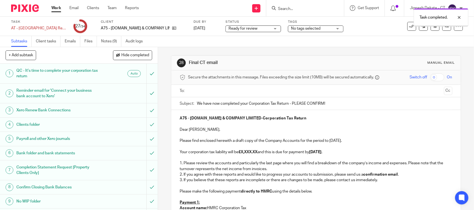
scroll to position [139, 0]
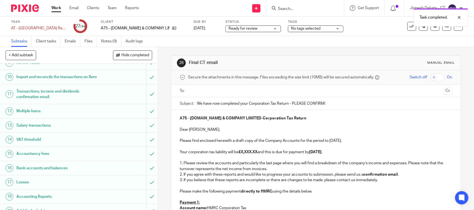
click at [257, 152] on strong "£X,XXX.XX" at bounding box center [247, 152] width 19 height 4
click at [334, 142] on p "Please find enclosed herewith a draft copy of the Company Accounts for the peri…" at bounding box center [316, 141] width 272 height 6
click at [315, 153] on strong "30th June 2025" at bounding box center [310, 152] width 12 height 4
click at [336, 153] on p "Your corporation tax liability will be £0.00 and this is due for submission by …" at bounding box center [316, 153] width 272 height 6
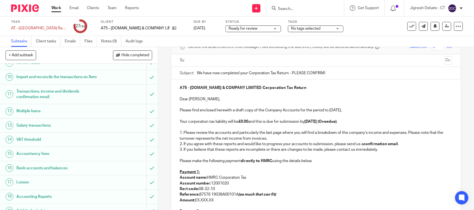
scroll to position [69, 0]
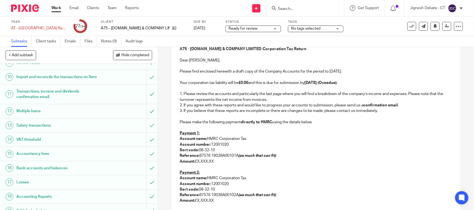
click at [199, 125] on p "Please make the following payment directly to HMRC using the details below." at bounding box center [316, 123] width 272 height 6
click at [186, 117] on p at bounding box center [316, 117] width 272 height 6
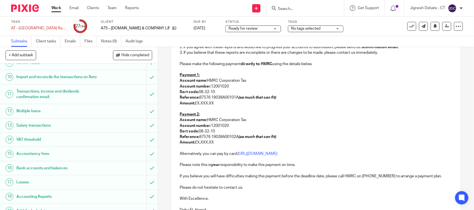
scroll to position [139, 0]
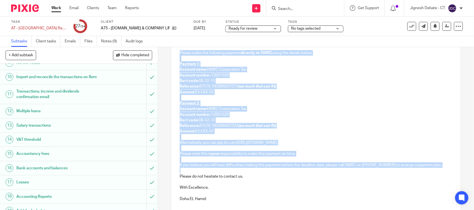
click at [189, 171] on p at bounding box center [316, 171] width 272 height 6
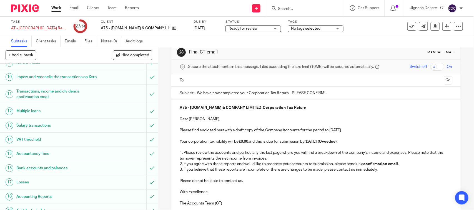
scroll to position [0, 0]
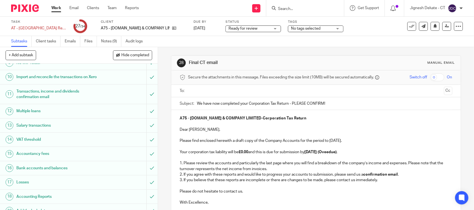
drag, startPoint x: 336, startPoint y: 154, endPoint x: 341, endPoint y: 154, distance: 4.8
click at [336, 154] on strong "30th June 2025 (Oveedue)" at bounding box center [320, 152] width 32 height 4
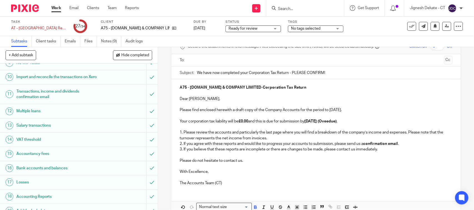
scroll to position [61, 0]
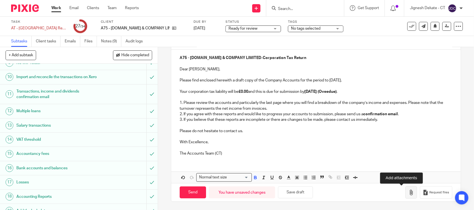
click at [408, 193] on icon "button" at bounding box center [411, 193] width 6 height 6
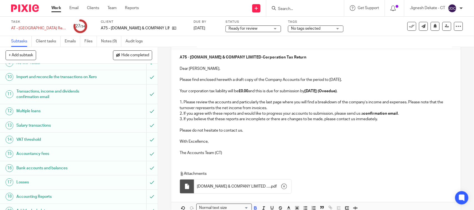
click at [314, 92] on strong "30th June 2025 (Oveedue)" at bounding box center [320, 91] width 32 height 4
click at [318, 92] on strong "30th June 2025 (Oveedue)" at bounding box center [320, 91] width 32 height 4
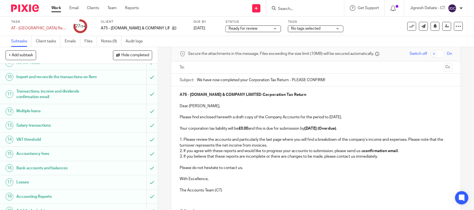
scroll to position [23, 0]
click at [220, 66] on input "text" at bounding box center [316, 68] width 252 height 6
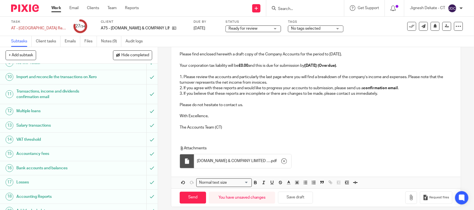
scroll to position [94, 0]
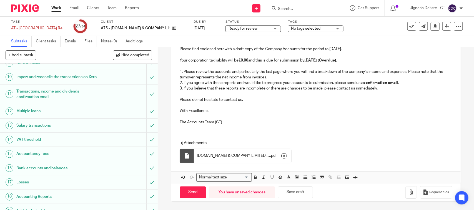
click at [308, 113] on p "With Excellence," at bounding box center [316, 111] width 272 height 6
click at [188, 194] on input "Send" at bounding box center [193, 193] width 26 height 12
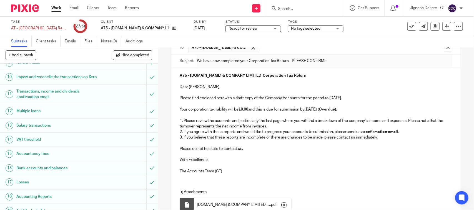
scroll to position [25, 0]
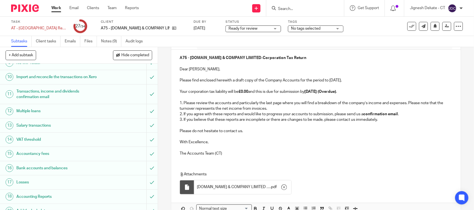
type input "Sent"
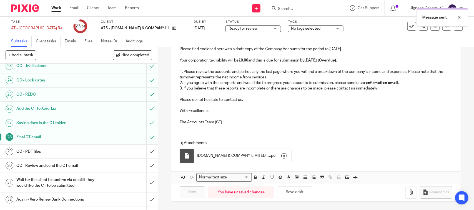
scroll to position [374, 0]
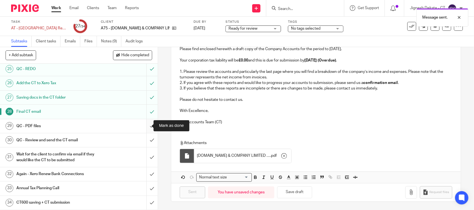
click at [143, 124] on input "submit" at bounding box center [79, 126] width 158 height 14
click at [141, 135] on input "submit" at bounding box center [79, 141] width 158 height 14
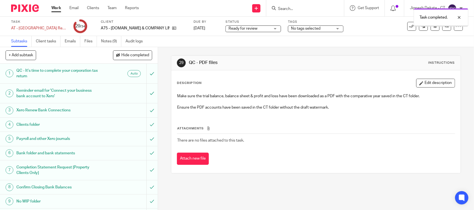
click at [233, 27] on span "Ready for review" at bounding box center [242, 29] width 29 height 4
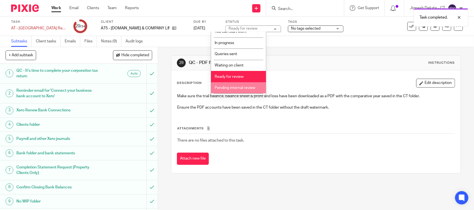
scroll to position [26, 0]
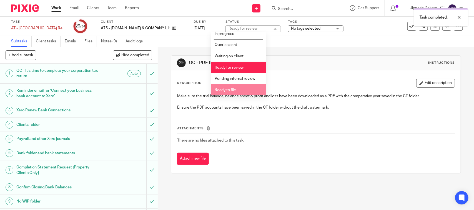
click at [226, 88] on span "Ready to file" at bounding box center [225, 90] width 21 height 4
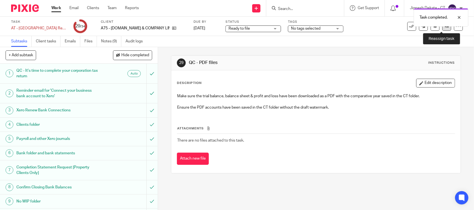
click at [445, 27] on icon at bounding box center [447, 26] width 4 height 4
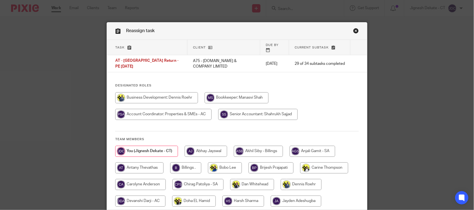
click at [180, 163] on input "radio" at bounding box center [185, 168] width 31 height 11
radio input "true"
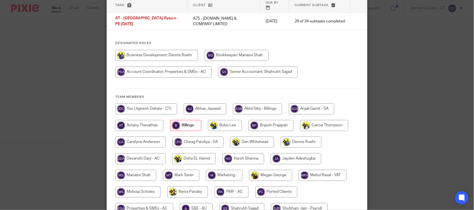
scroll to position [110, 0]
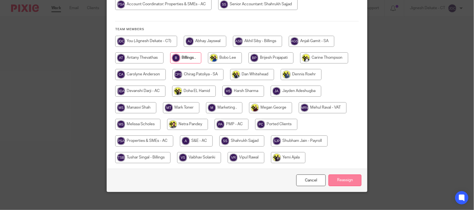
click at [340, 177] on input "Reassign" at bounding box center [344, 181] width 33 height 12
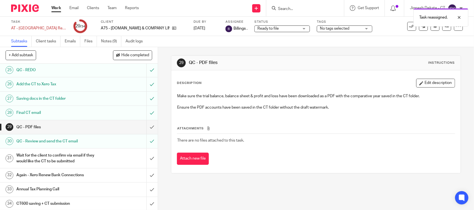
scroll to position [374, 0]
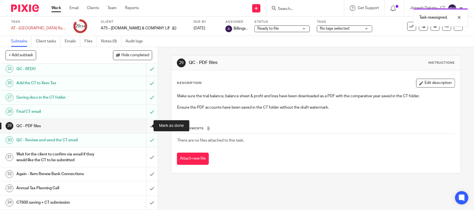
click at [146, 126] on input "submit" at bounding box center [79, 126] width 158 height 14
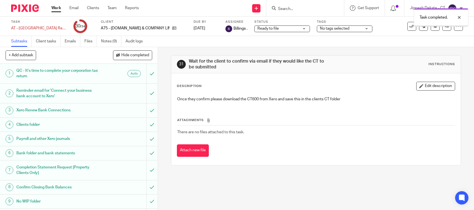
click at [89, 40] on link "Files" at bounding box center [90, 41] width 12 height 11
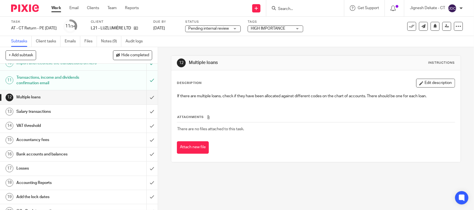
scroll to position [69, 0]
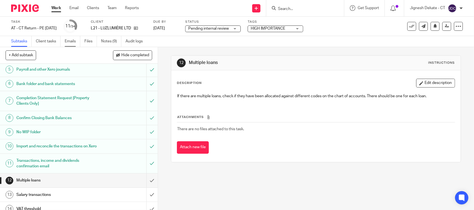
click at [69, 41] on link "Emails" at bounding box center [73, 41] width 16 height 11
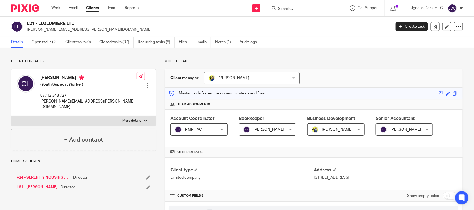
drag, startPoint x: 74, startPoint y: 23, endPoint x: 27, endPoint y: 21, distance: 47.8
click at [27, 21] on h2 "L21 - LUZLUMIÈRE LTD" at bounding box center [171, 24] width 288 height 6
copy h2 "L21 - LUZLUMIÈRE LTD"
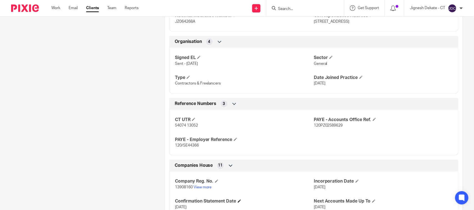
scroll to position [416, 0]
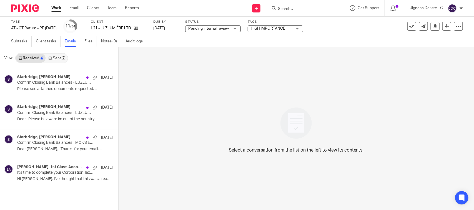
click at [57, 59] on link "Sent 7" at bounding box center [57, 58] width 22 height 9
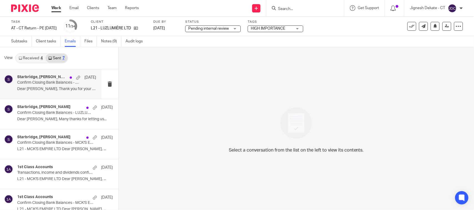
click at [43, 86] on div "Starbridge, Claudia Lewinson 26 Sep Confirm Closing Bank Balances - LUZLUMIÈRE …" at bounding box center [56, 84] width 79 height 19
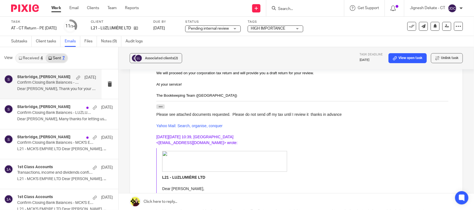
scroll to position [139, 0]
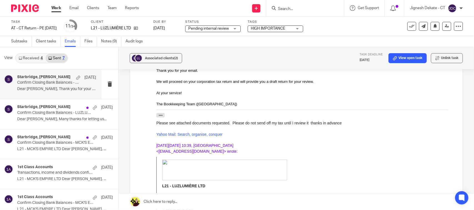
click at [33, 58] on link "Received 4" at bounding box center [31, 58] width 30 height 9
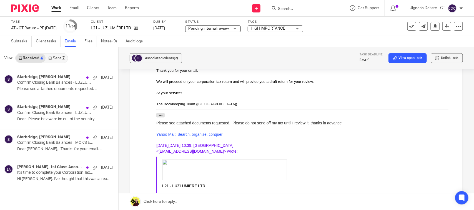
click at [54, 53] on div "Received 4 Sent 7" at bounding box center [41, 58] width 53 height 10
click at [56, 55] on link "Sent 7" at bounding box center [57, 58] width 22 height 9
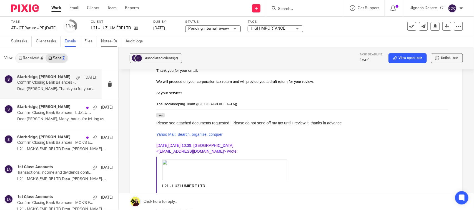
click at [107, 41] on link "Notes (9)" at bounding box center [111, 41] width 20 height 11
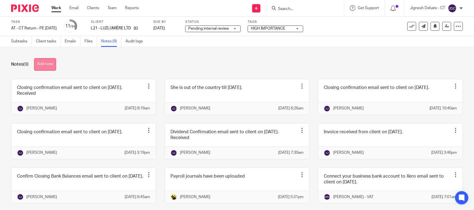
click at [46, 60] on button "Add note" at bounding box center [45, 64] width 22 height 12
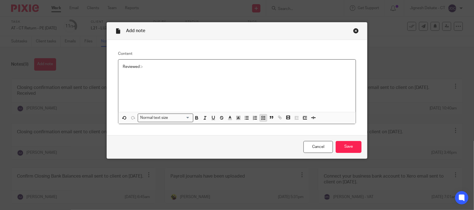
click at [261, 120] on icon "button" at bounding box center [263, 117] width 5 height 5
click at [165, 82] on div "Reviewed :- Please confirm nature of transaction few details with client." at bounding box center [236, 86] width 237 height 52
click at [170, 81] on p at bounding box center [241, 84] width 220 height 6
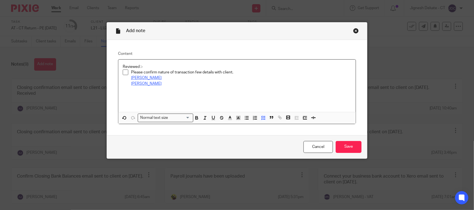
click at [164, 87] on p at bounding box center [241, 90] width 220 height 6
click at [175, 93] on p at bounding box center [241, 95] width 220 height 6
click at [174, 98] on p at bounding box center [241, 101] width 220 height 6
click at [169, 95] on p "[PERSON_NAME]" at bounding box center [241, 95] width 220 height 6
click at [139, 96] on p at bounding box center [241, 95] width 220 height 6
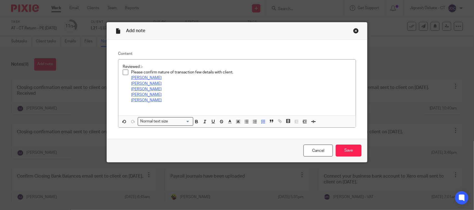
click at [138, 106] on p at bounding box center [241, 107] width 220 height 6
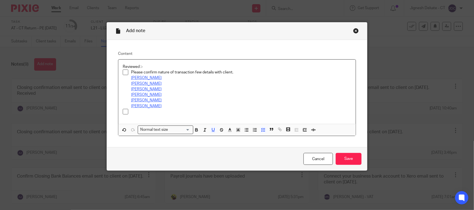
click at [158, 106] on p "FM Lewinson" at bounding box center [241, 107] width 220 height 6
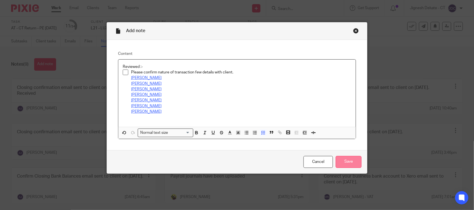
click at [350, 161] on input "Save" at bounding box center [349, 162] width 26 height 12
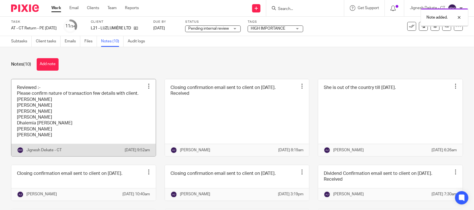
click at [75, 113] on link at bounding box center [83, 117] width 144 height 77
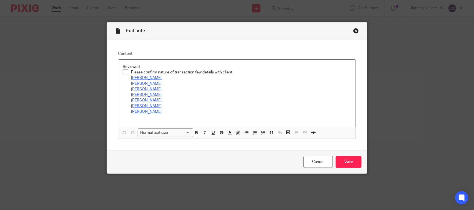
click at [232, 71] on p "Please confirm nature of transaction few details with client." at bounding box center [241, 73] width 220 height 6
click at [350, 155] on div "Cancel Save" at bounding box center [237, 161] width 260 height 23
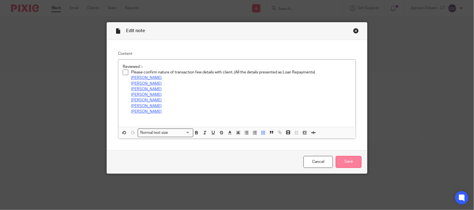
click at [348, 162] on input "Save" at bounding box center [349, 162] width 26 height 12
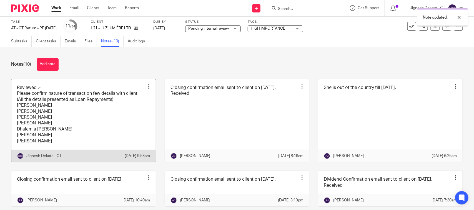
click at [67, 104] on link at bounding box center [83, 120] width 144 height 83
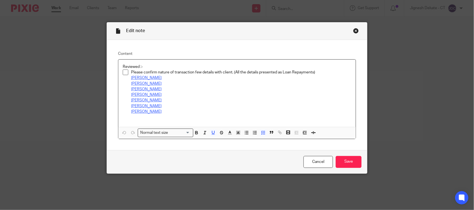
click at [167, 110] on p "[PERSON_NAME]" at bounding box center [241, 112] width 220 height 6
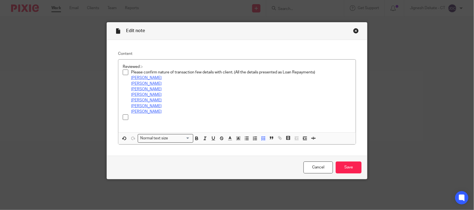
click at [146, 116] on p at bounding box center [241, 118] width 220 height 6
paste div
click at [160, 105] on p "[PERSON_NAME]" at bounding box center [241, 107] width 220 height 6
click at [343, 167] on input "Save" at bounding box center [349, 168] width 26 height 12
